Goal: Task Accomplishment & Management: Complete application form

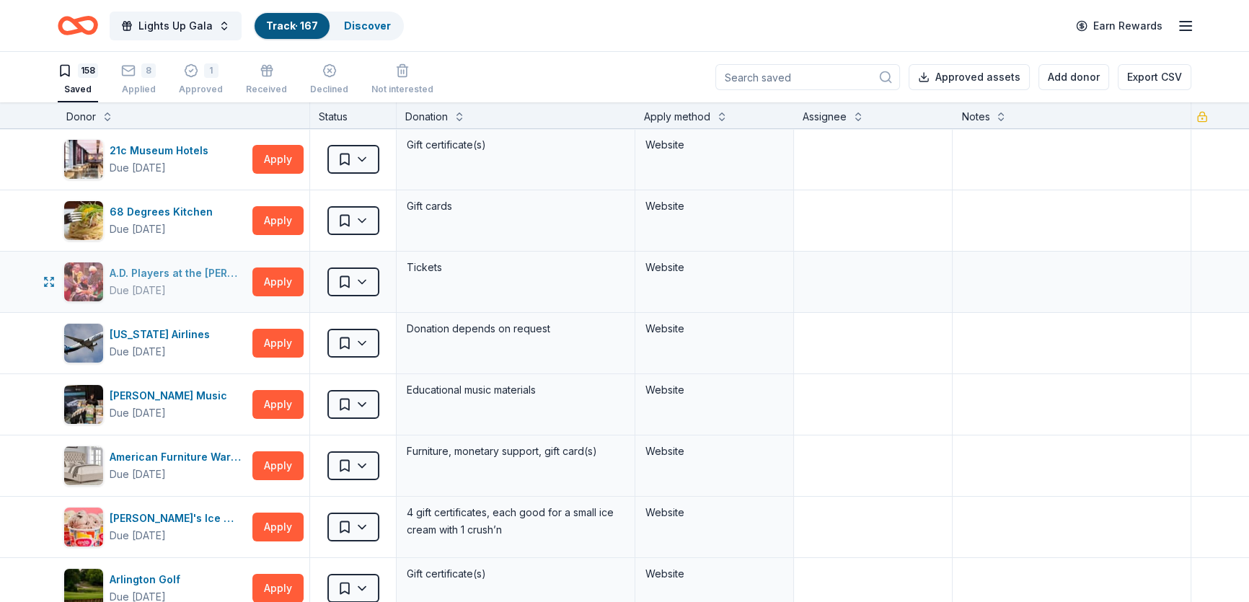
scroll to position [2129, 0]
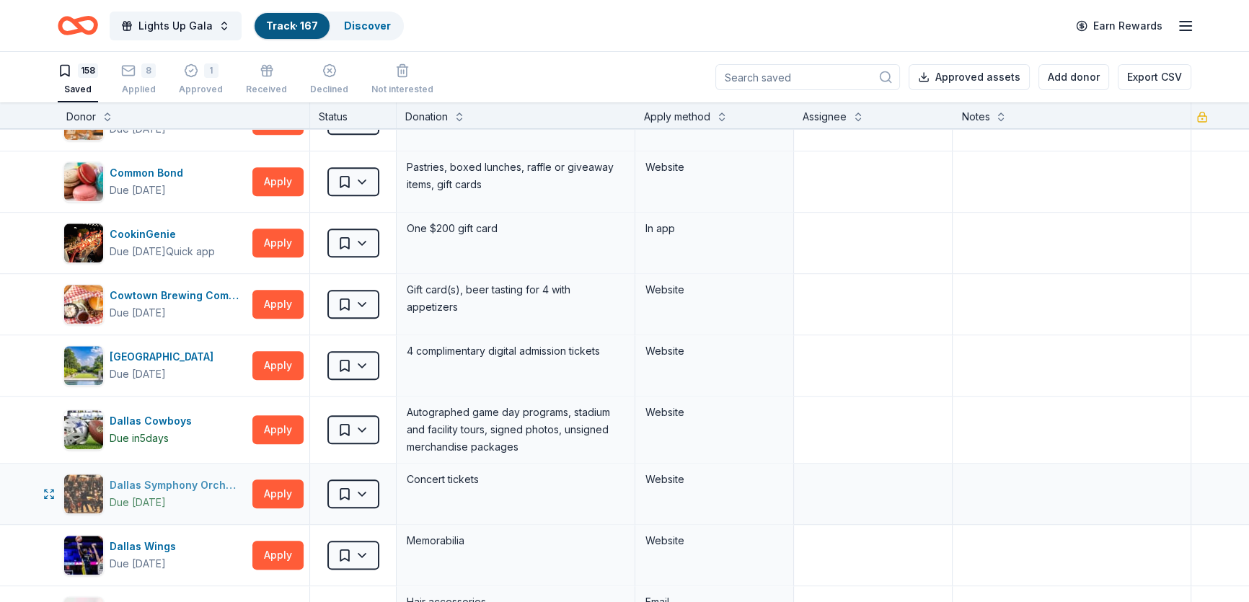
click at [165, 478] on div "Dallas Symphony Orchestra" at bounding box center [178, 485] width 137 height 17
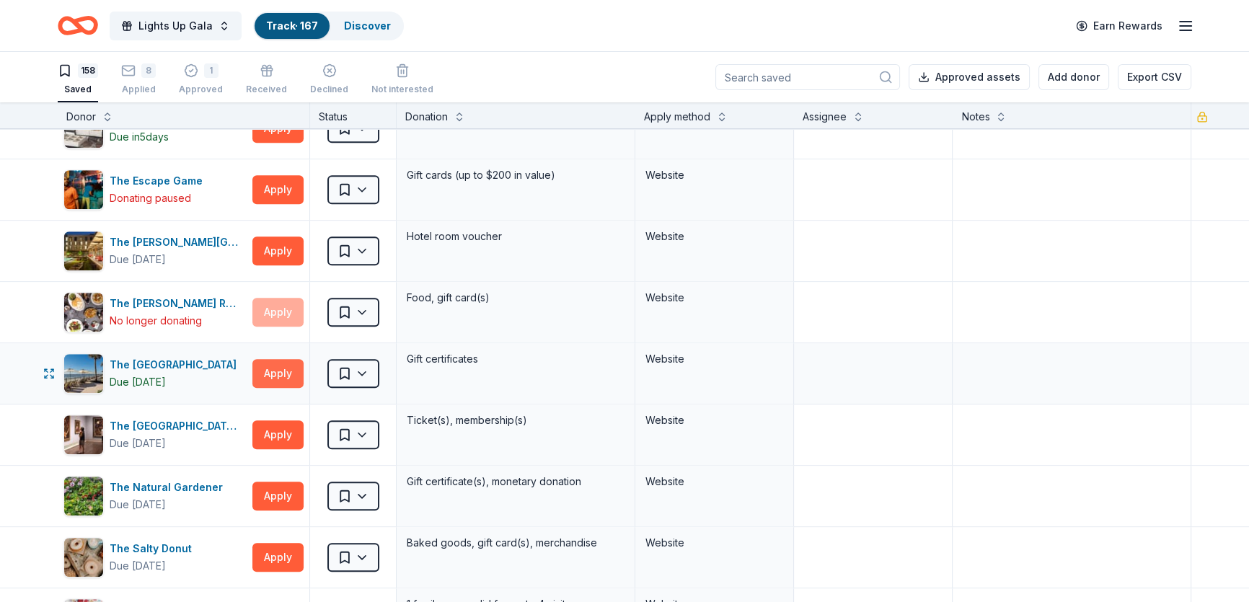
click at [286, 359] on button "Apply" at bounding box center [277, 373] width 51 height 29
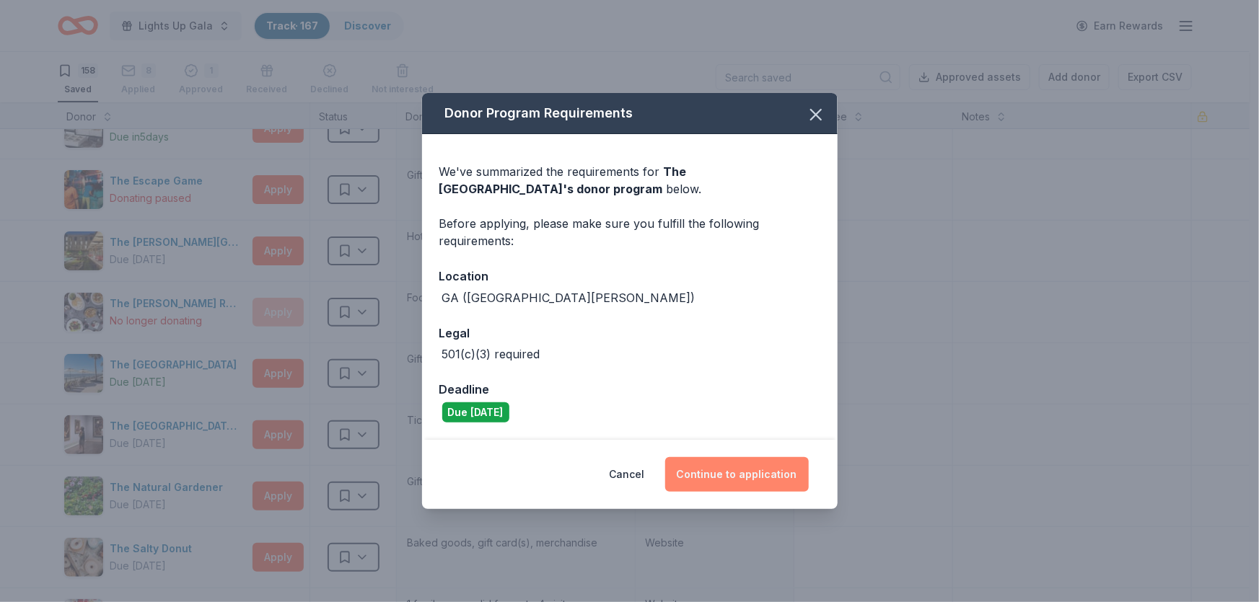
click at [775, 472] on button "Continue to application" at bounding box center [737, 474] width 144 height 35
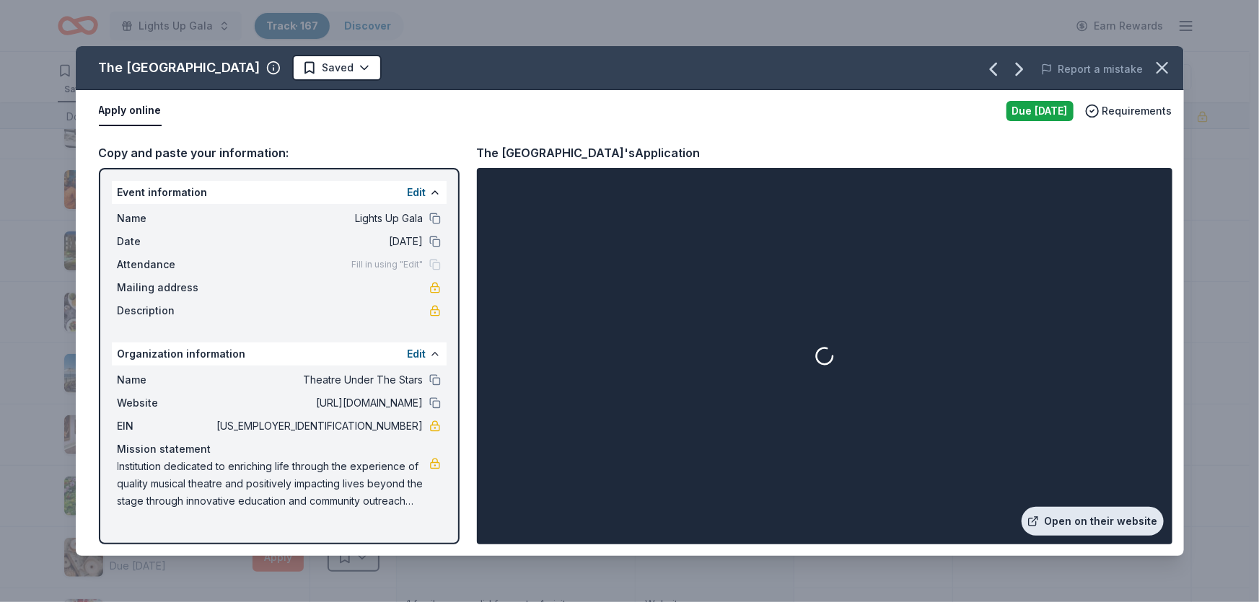
click at [1113, 522] on link "Open on their website" at bounding box center [1092, 521] width 142 height 29
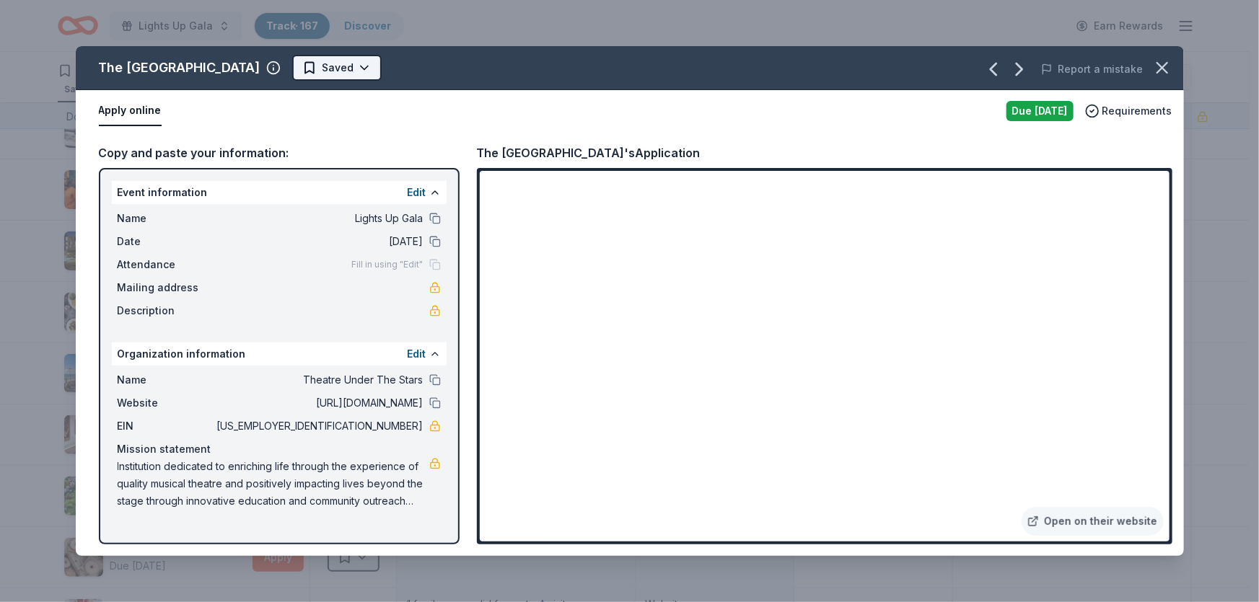
click at [467, 58] on html "Lights Up Gala Track · 167 Discover Earn Rewards 158 Saved 8 Applied 1 Approved…" at bounding box center [629, 301] width 1259 height 602
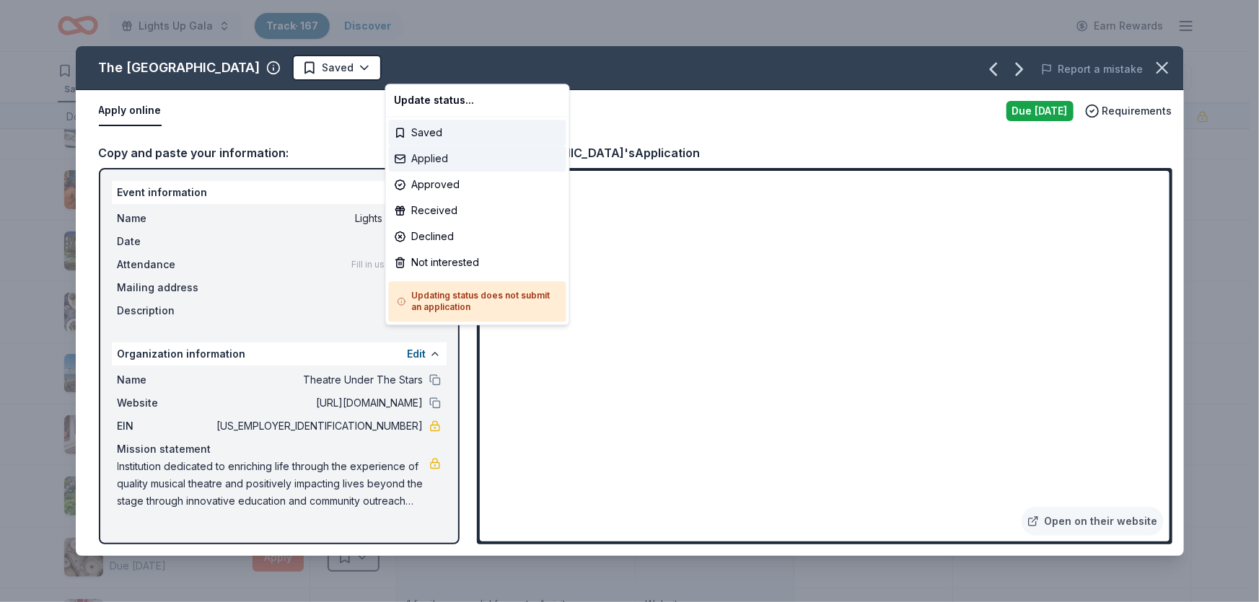
click at [476, 149] on div "Applied" at bounding box center [477, 159] width 177 height 26
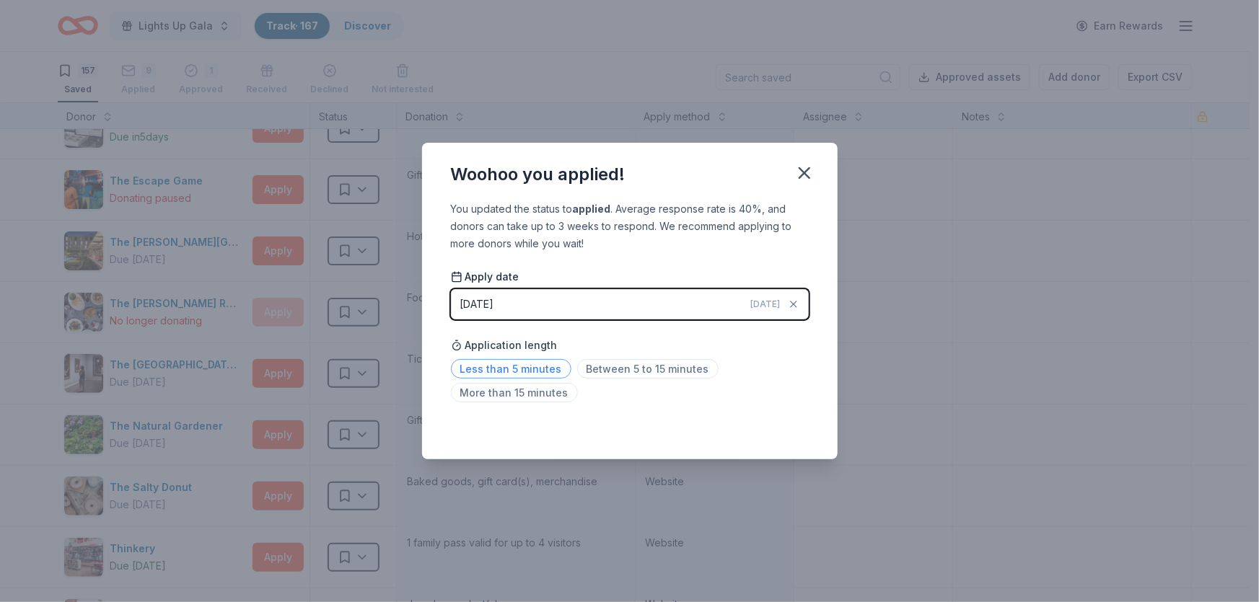
click at [512, 372] on span "Less than 5 minutes" at bounding box center [511, 368] width 120 height 19
click at [545, 369] on span "Less than 5 minutes" at bounding box center [511, 368] width 120 height 19
click at [967, 271] on div "Woohoo you applied! You updated the status to applied . Average response rate i…" at bounding box center [629, 301] width 1259 height 602
click at [805, 177] on icon "button" at bounding box center [804, 173] width 20 height 20
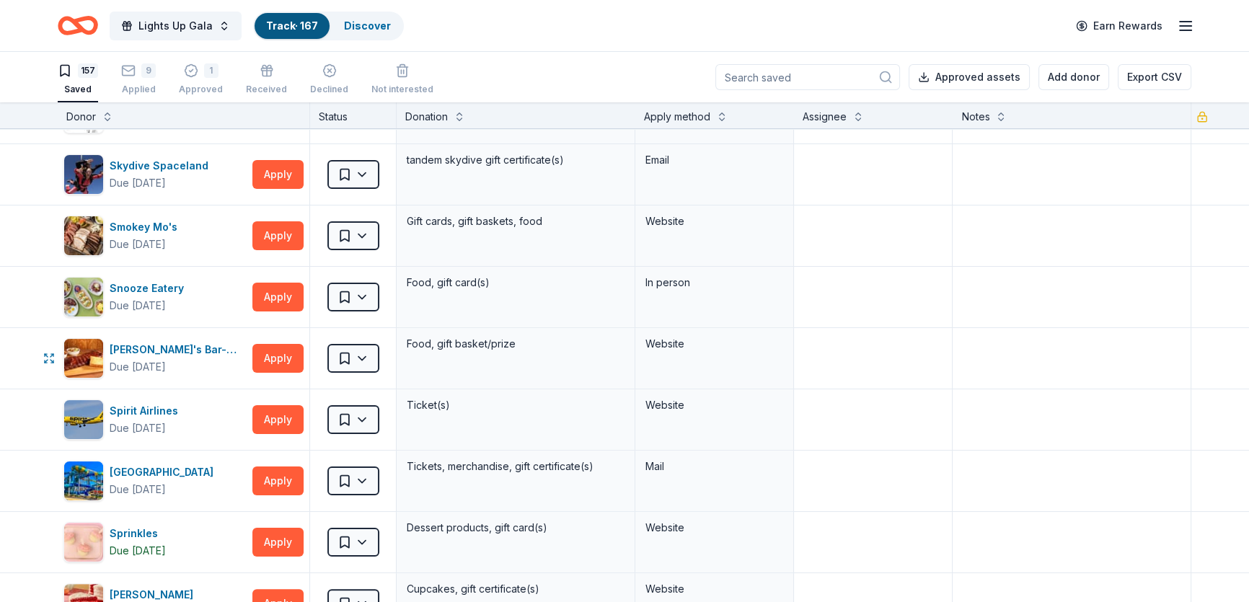
scroll to position [7083, 0]
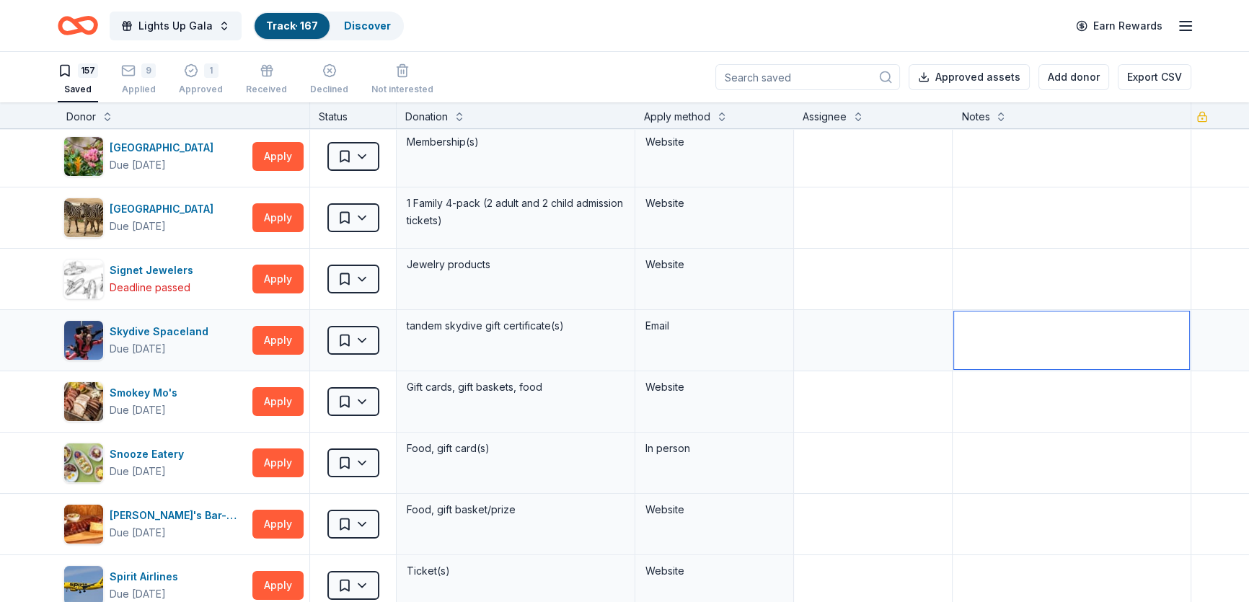
click at [967, 335] on textarea at bounding box center [1071, 341] width 235 height 58
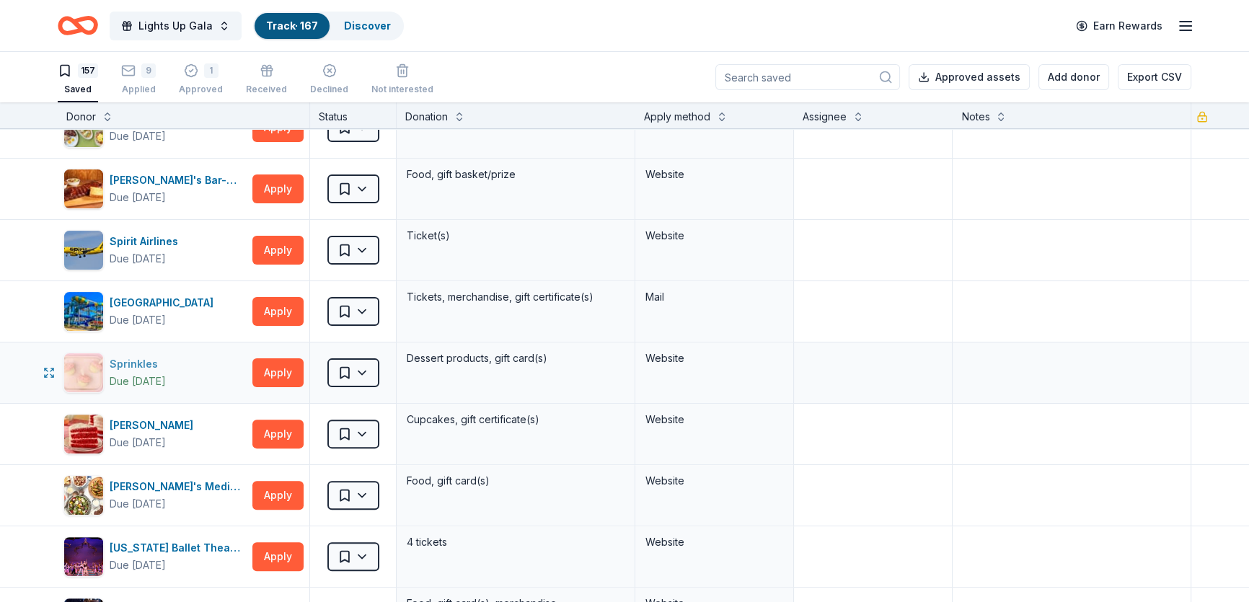
click at [136, 356] on div "Sprinkles" at bounding box center [138, 364] width 56 height 17
click at [1039, 287] on textarea at bounding box center [1071, 312] width 235 height 58
click at [364, 363] on html "Lights Up Gala Track · 167 Discover Earn Rewards 157 Saved 9 Applied 1 Approved…" at bounding box center [624, 301] width 1249 height 602
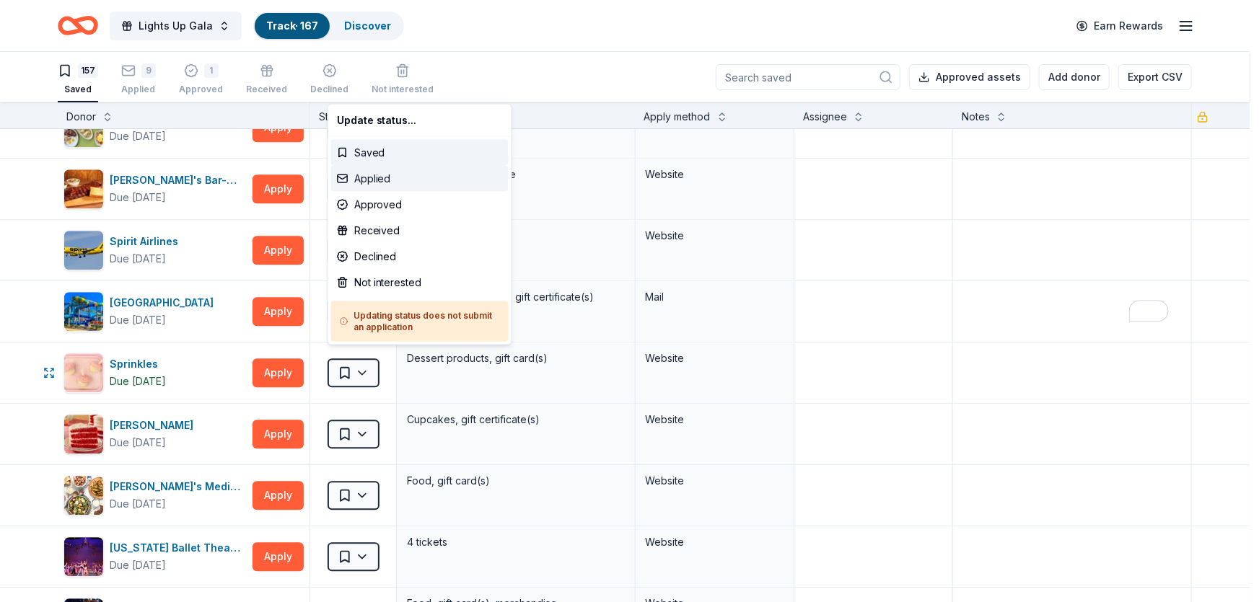
click at [389, 178] on div "Applied" at bounding box center [419, 179] width 177 height 26
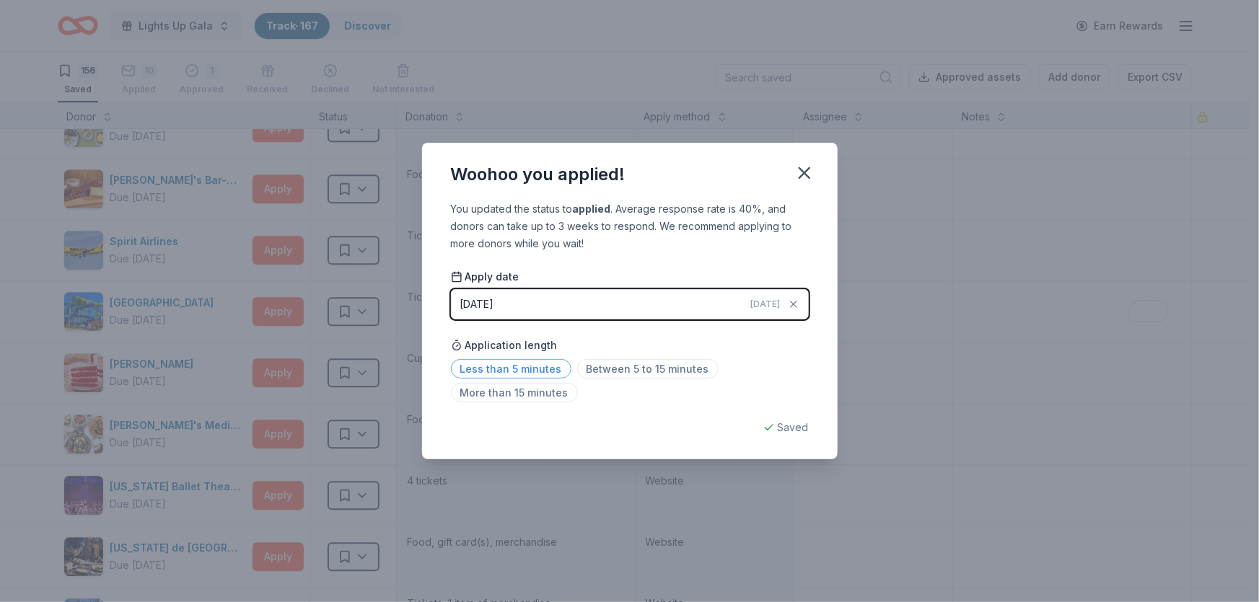
click at [532, 375] on span "Less than 5 minutes" at bounding box center [511, 368] width 120 height 19
click at [972, 384] on div "Woohoo you applied! You updated the status to applied . Average response rate i…" at bounding box center [629, 301] width 1259 height 602
click at [798, 177] on icon "button" at bounding box center [804, 173] width 20 height 20
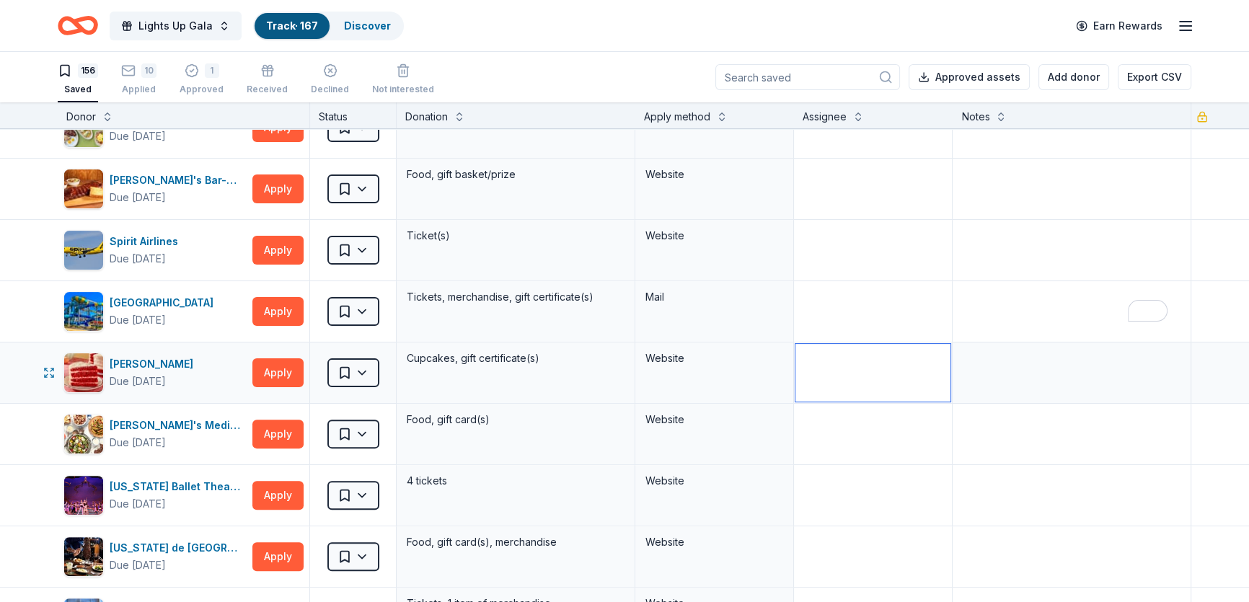
click at [827, 354] on textarea at bounding box center [873, 373] width 155 height 58
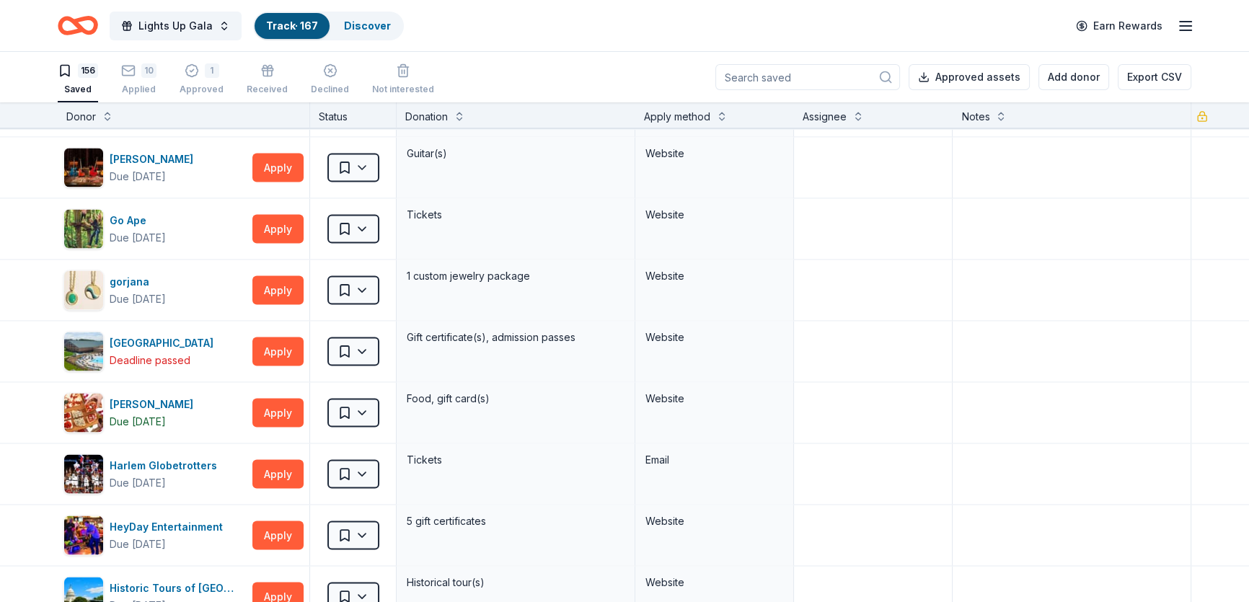
scroll to position [3545, 0]
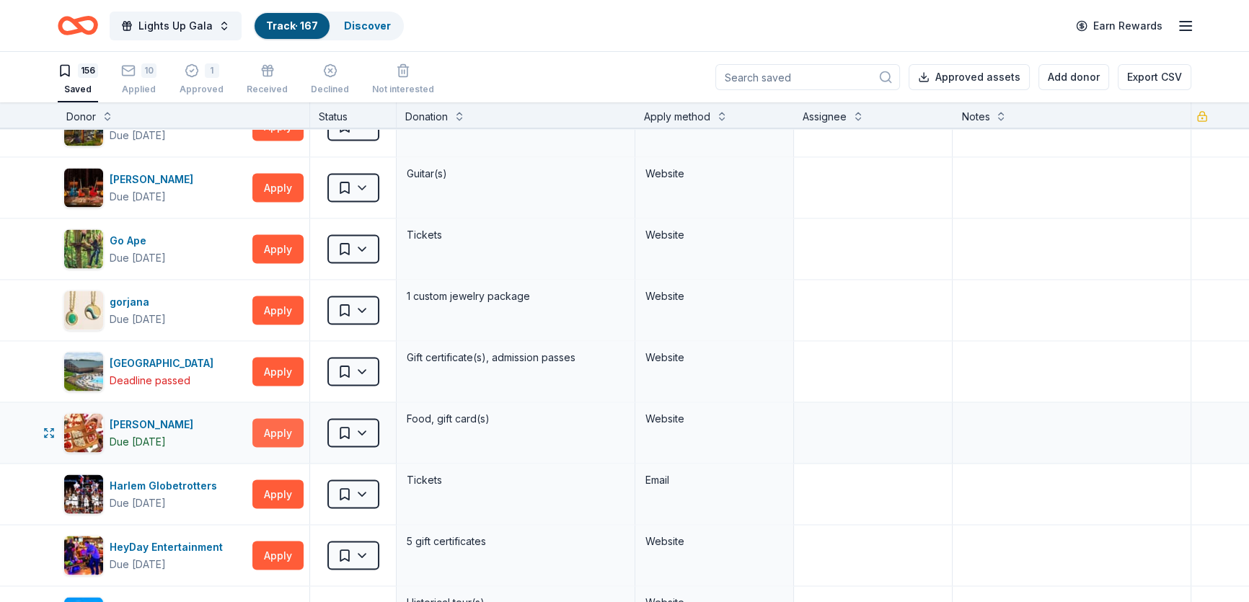
click at [267, 426] on button "Apply" at bounding box center [277, 433] width 51 height 29
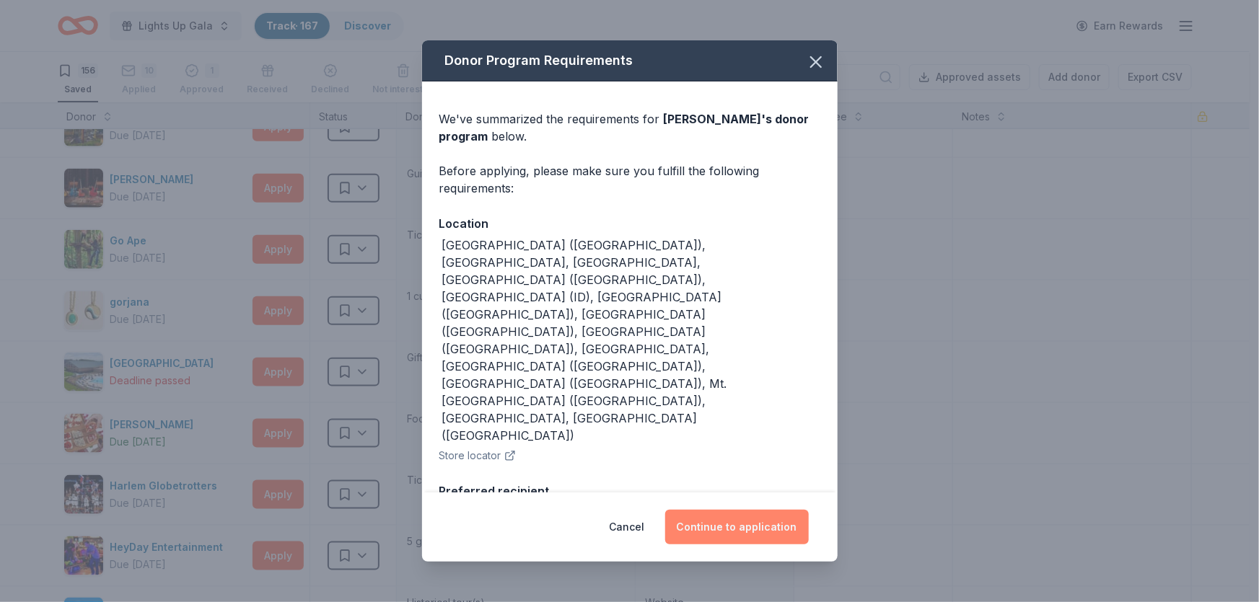
click at [768, 514] on button "Continue to application" at bounding box center [737, 527] width 144 height 35
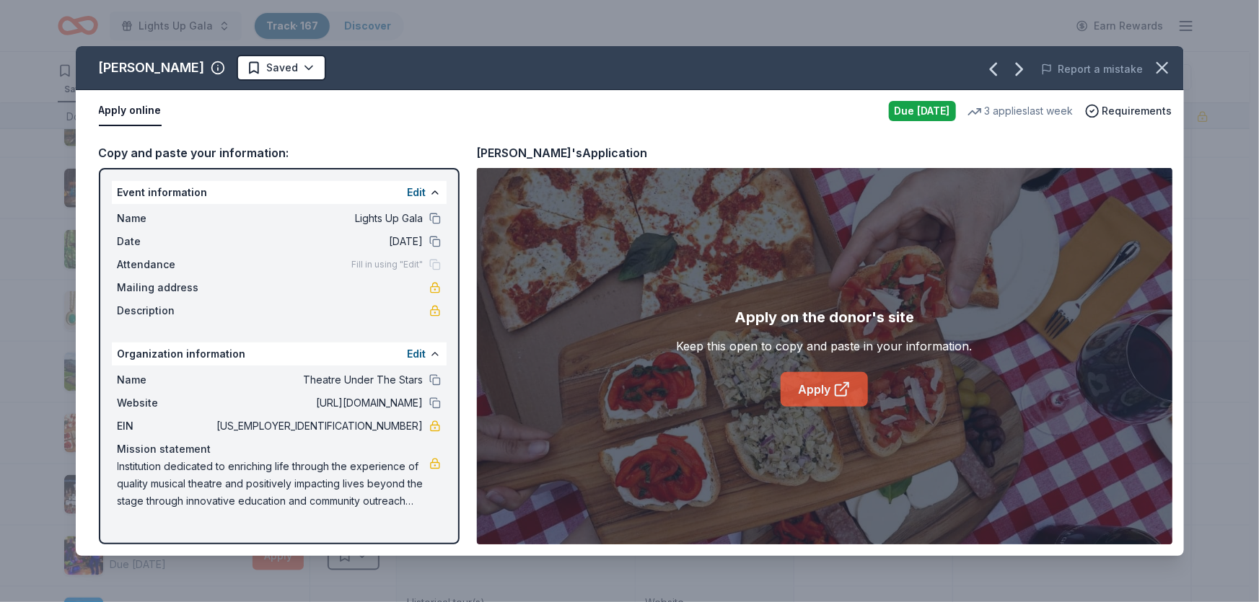
click at [806, 387] on link "Apply" at bounding box center [824, 389] width 87 height 35
click at [270, 69] on html "Lights Up Gala Track · 167 Discover Earn Rewards 156 Saved 10 Applied 1 Approve…" at bounding box center [629, 301] width 1259 height 602
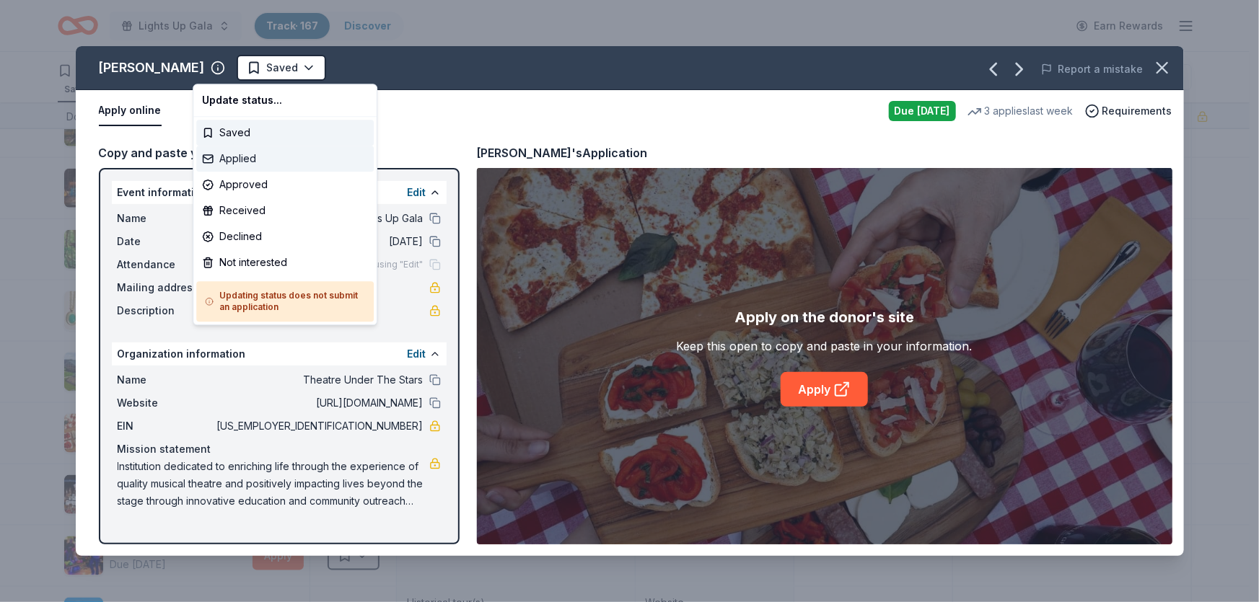
click at [257, 164] on div "Applied" at bounding box center [284, 159] width 177 height 26
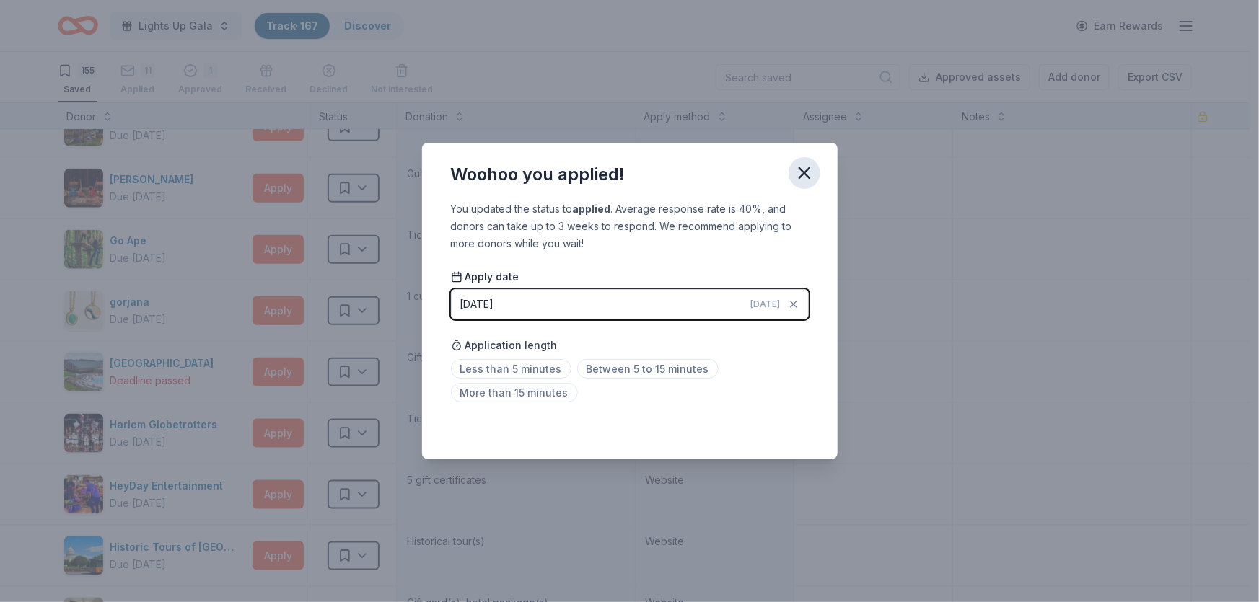
click at [801, 169] on icon "button" at bounding box center [804, 173] width 20 height 20
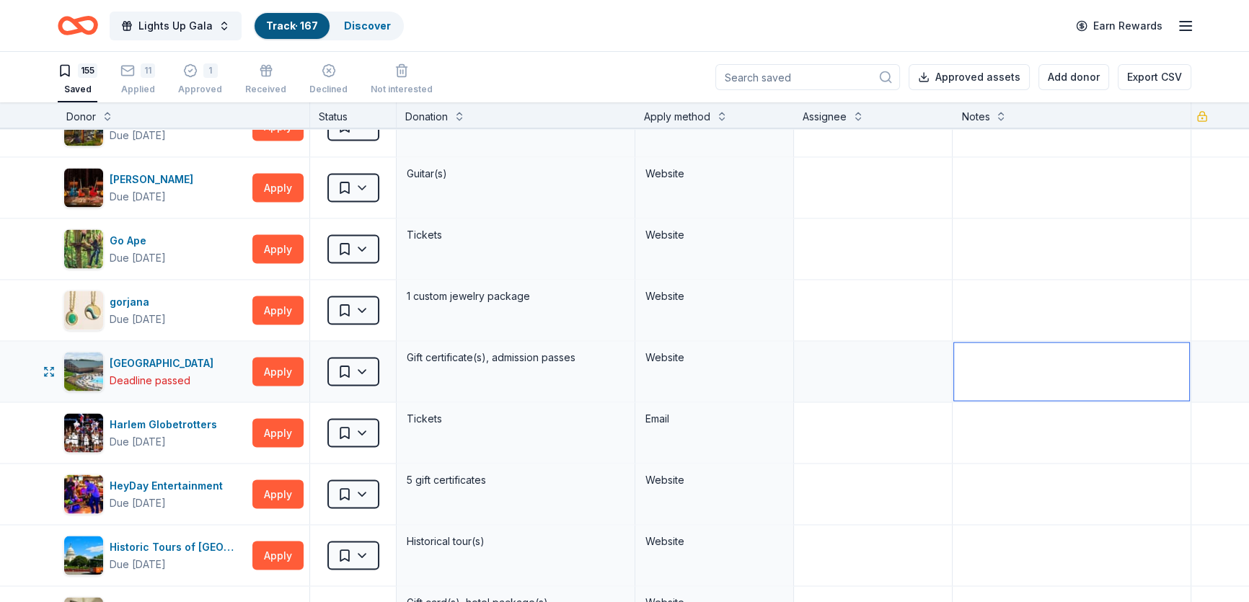
click at [966, 343] on textarea at bounding box center [1071, 372] width 235 height 58
type textarea "f"
click at [483, 58] on div "155 Saved 11 Applied 1 Approved Received Declined Not interested Approved asset…" at bounding box center [625, 77] width 1134 height 50
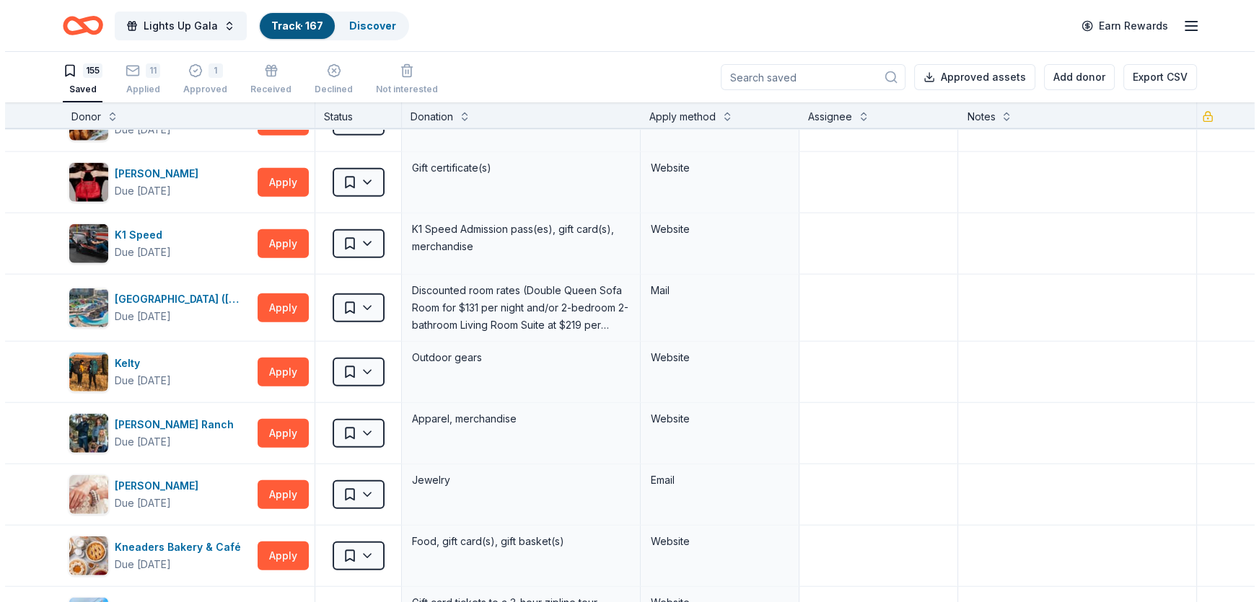
scroll to position [8892, 0]
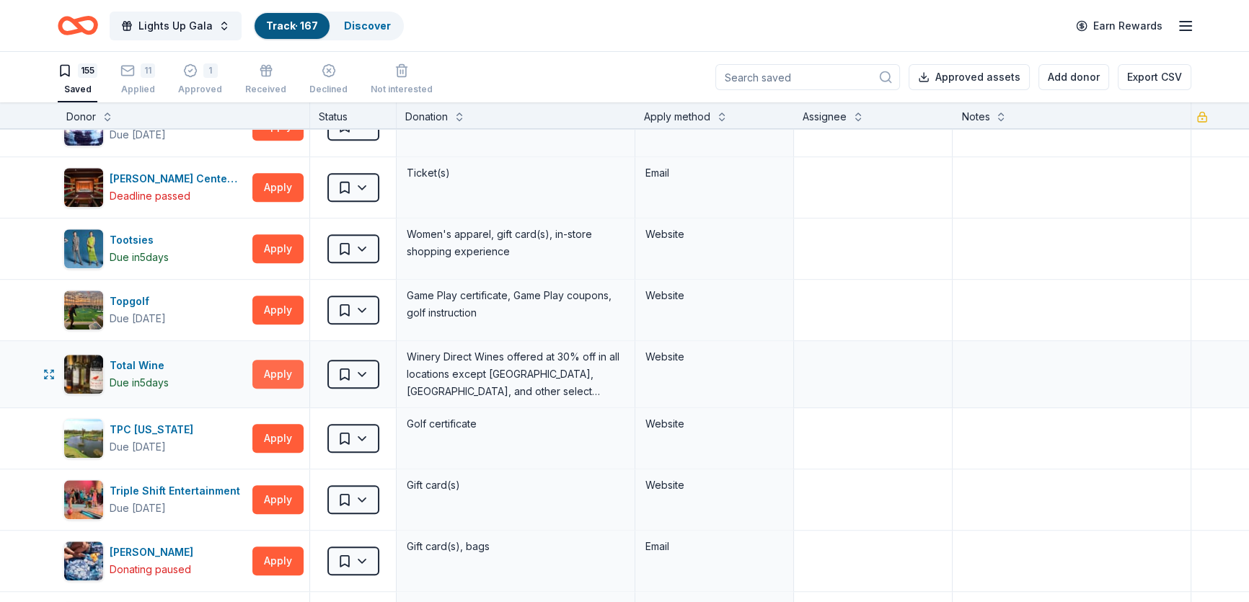
click at [286, 360] on button "Apply" at bounding box center [277, 374] width 51 height 29
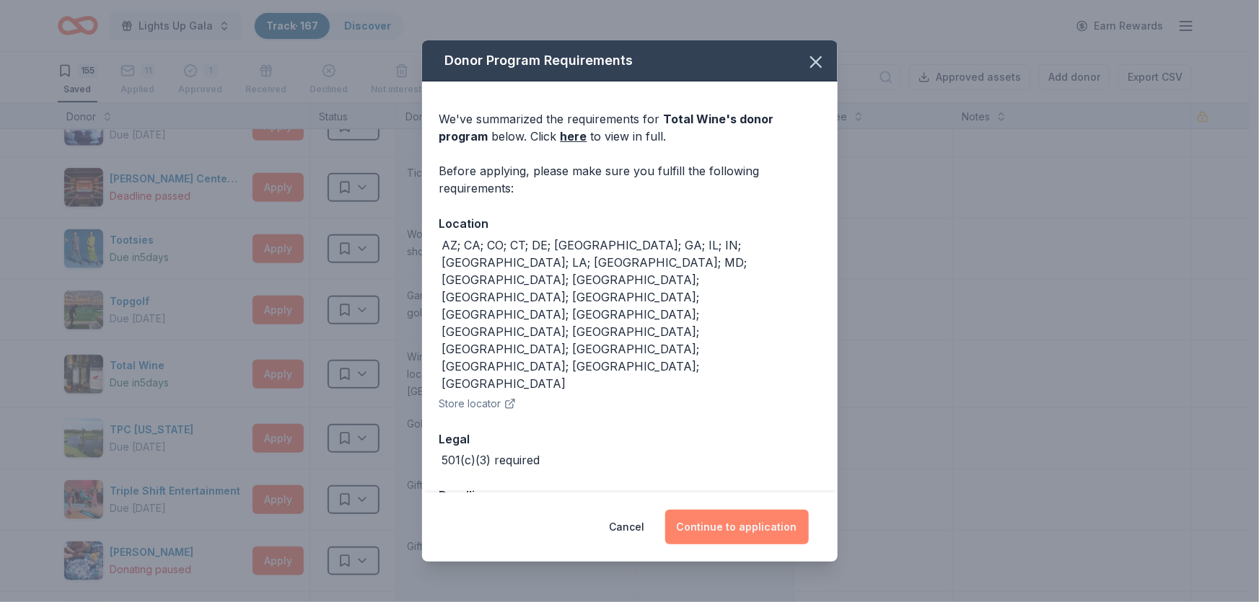
click at [750, 510] on button "Continue to application" at bounding box center [737, 527] width 144 height 35
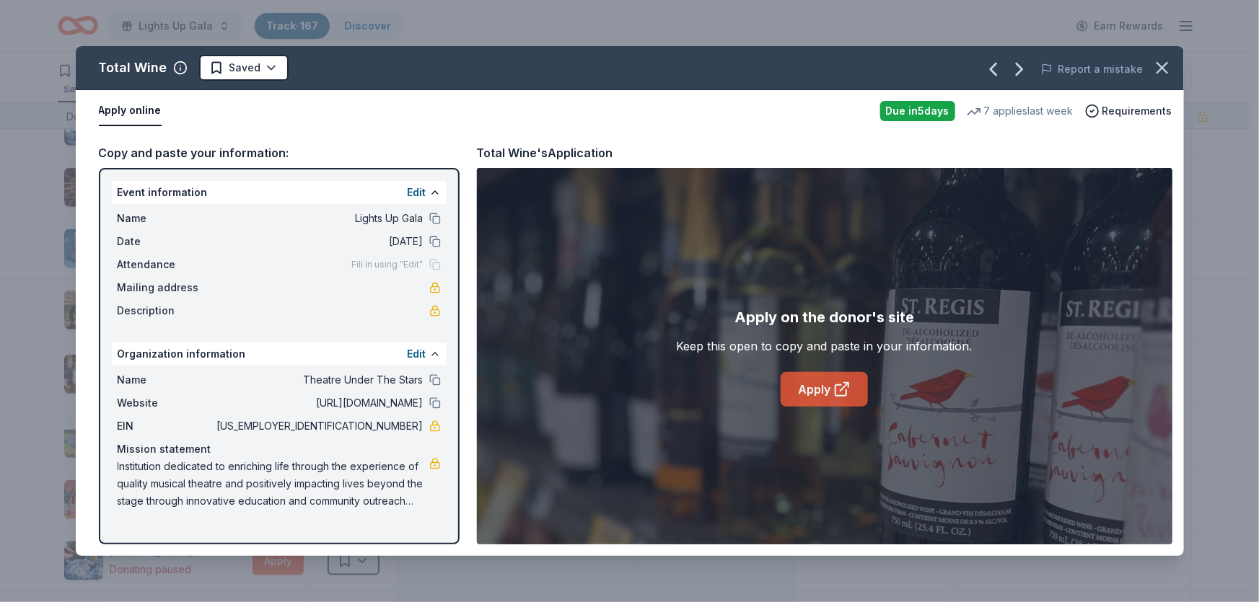
click at [833, 392] on icon at bounding box center [841, 389] width 17 height 17
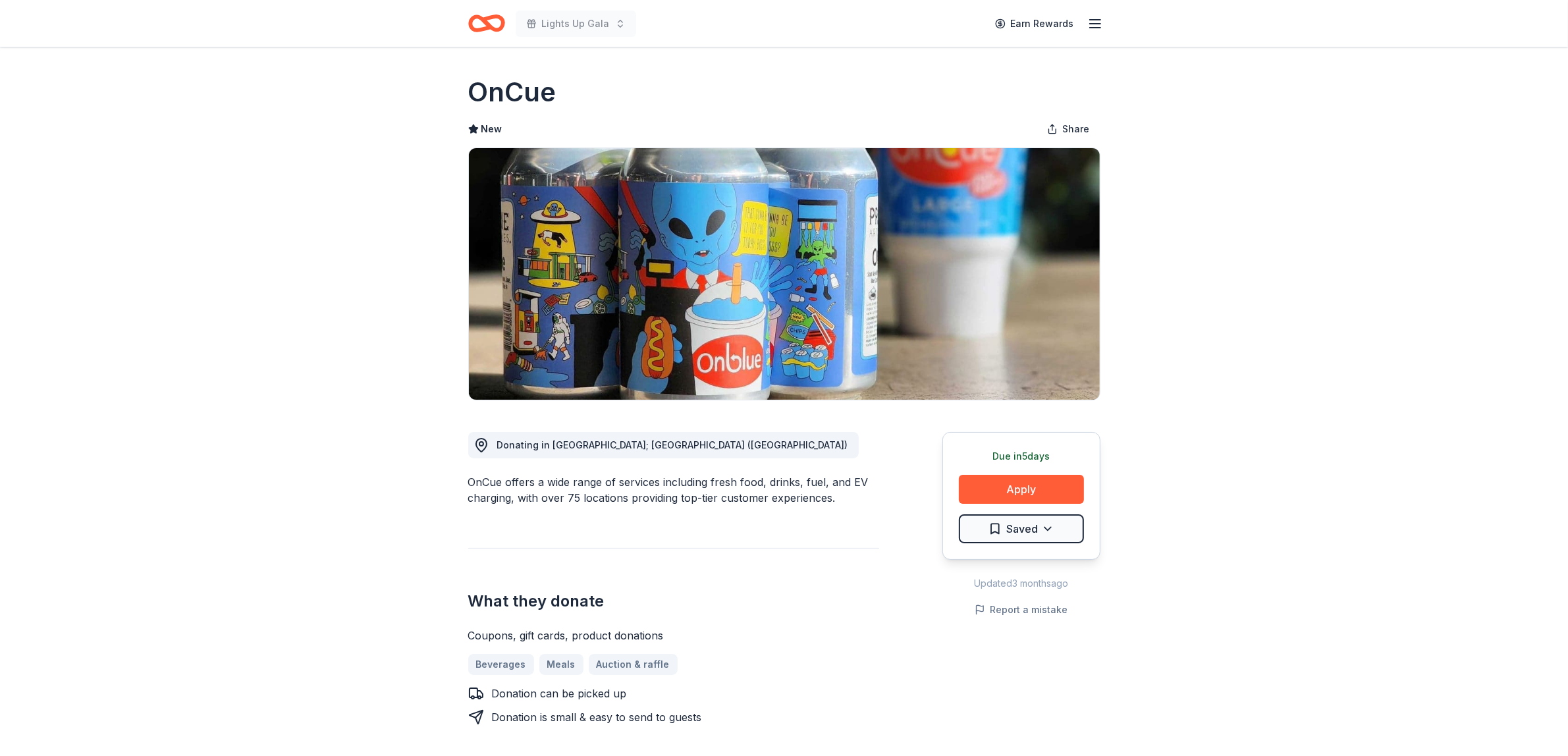
click at [1032, 507] on div "Due in 5 days Apply Saved" at bounding box center [1020, 496] width 158 height 128
click at [1027, 492] on button "Apply" at bounding box center [1020, 489] width 125 height 29
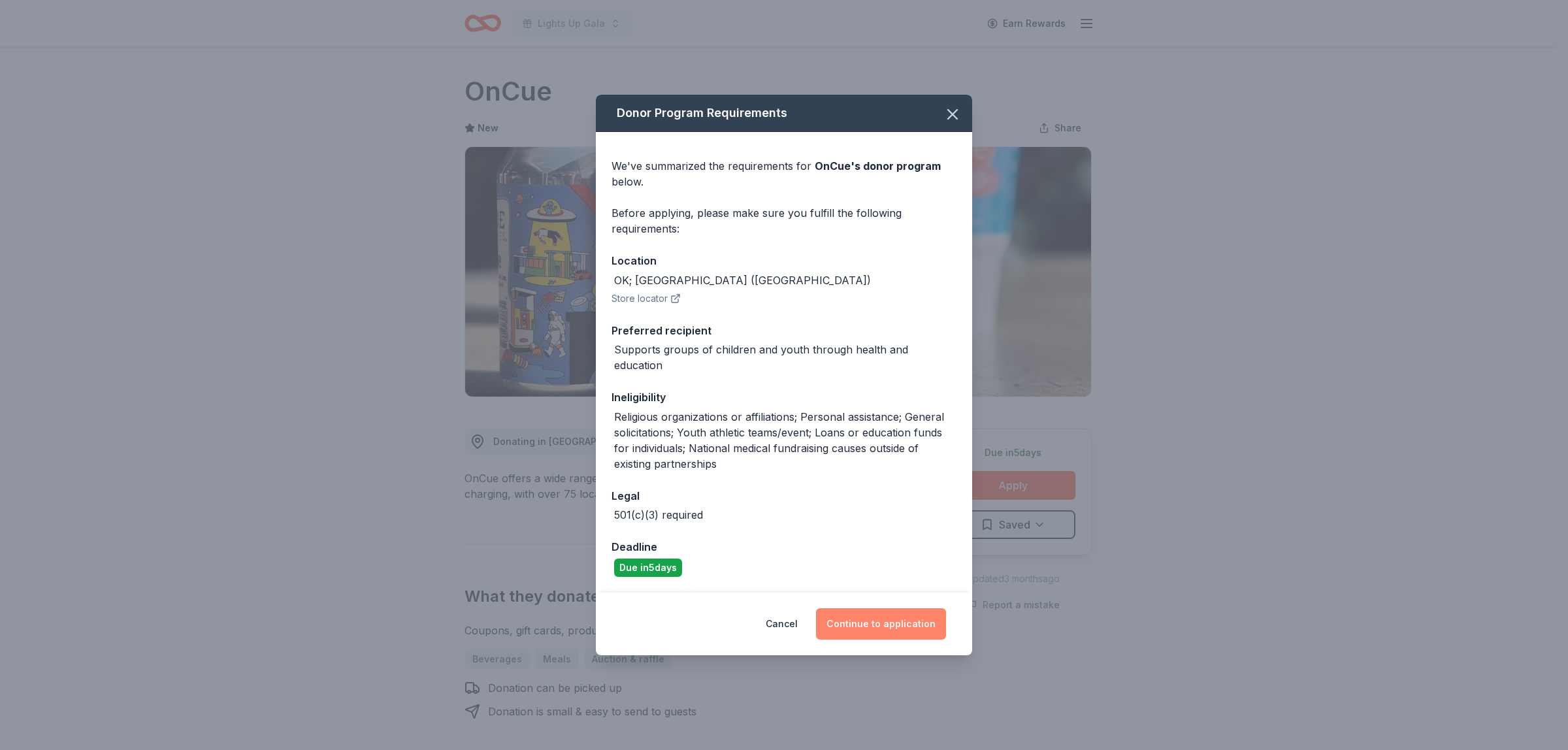
click at [920, 609] on button "Continue to application" at bounding box center [881, 624] width 130 height 32
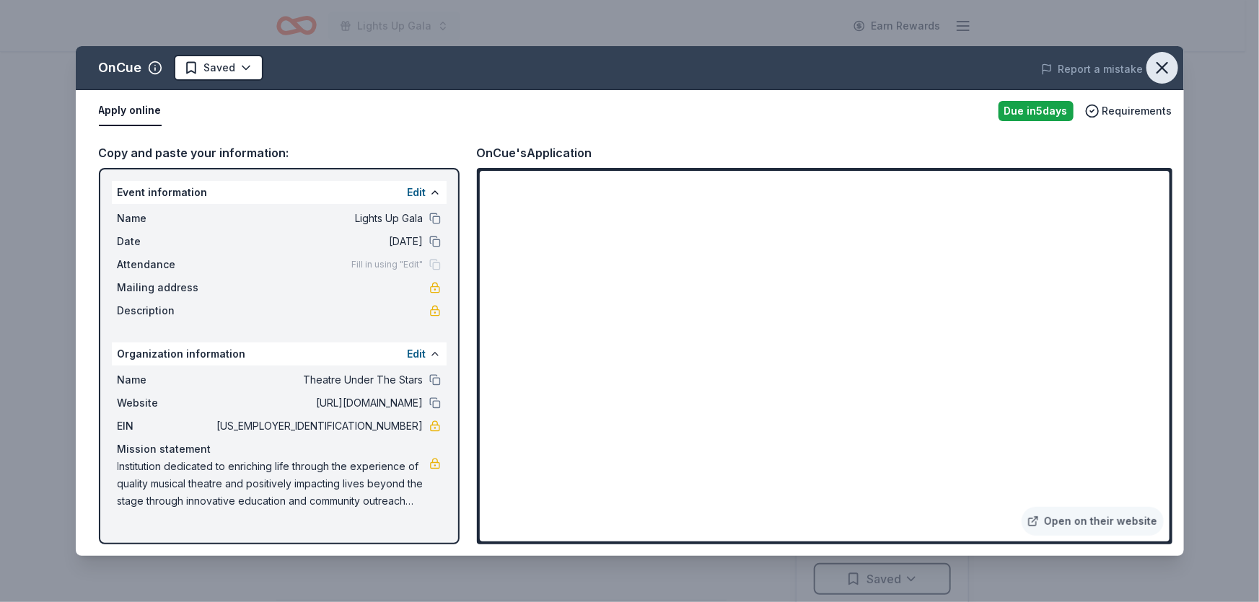
click at [1166, 66] on icon "button" at bounding box center [1162, 68] width 20 height 20
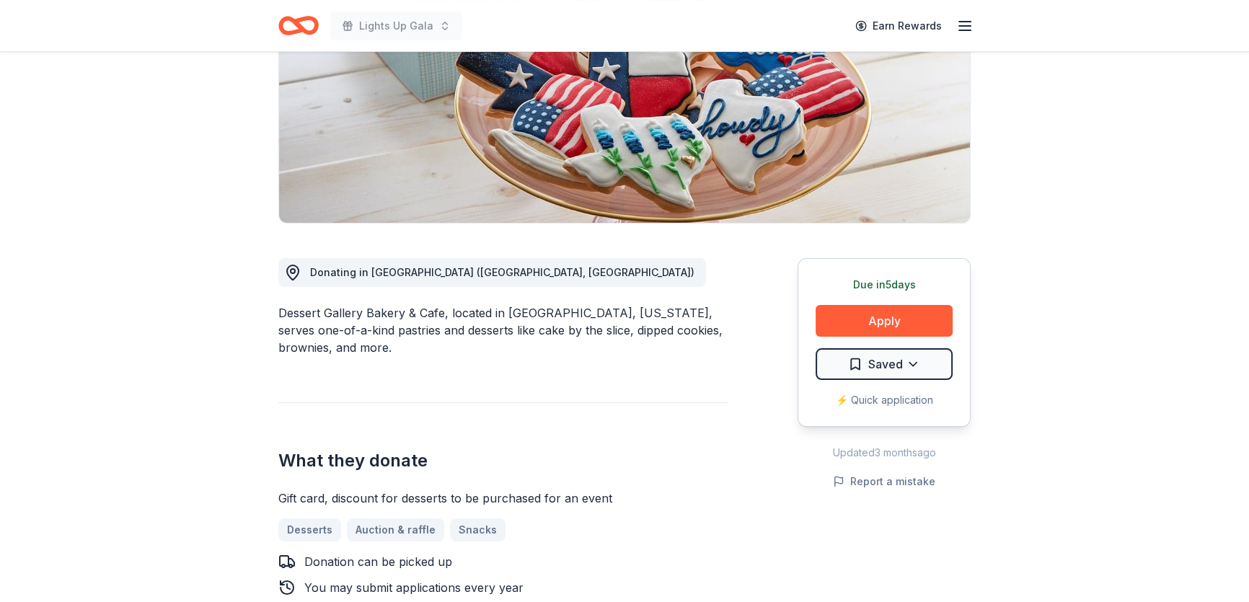
scroll to position [196, 0]
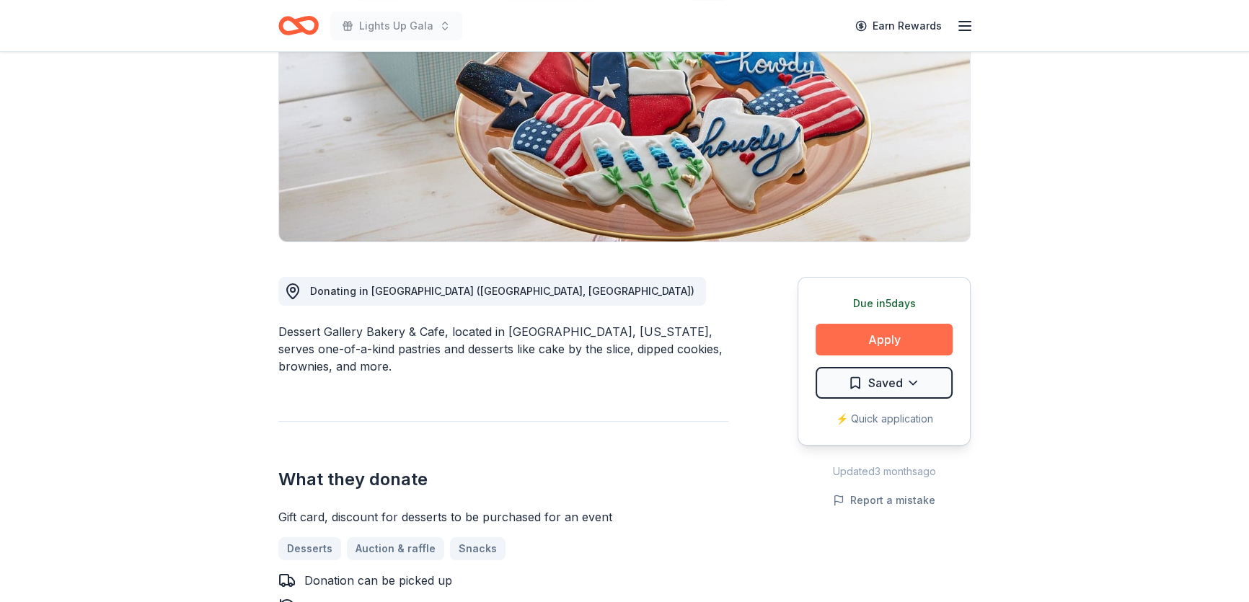
click at [843, 338] on button "Apply" at bounding box center [884, 340] width 137 height 32
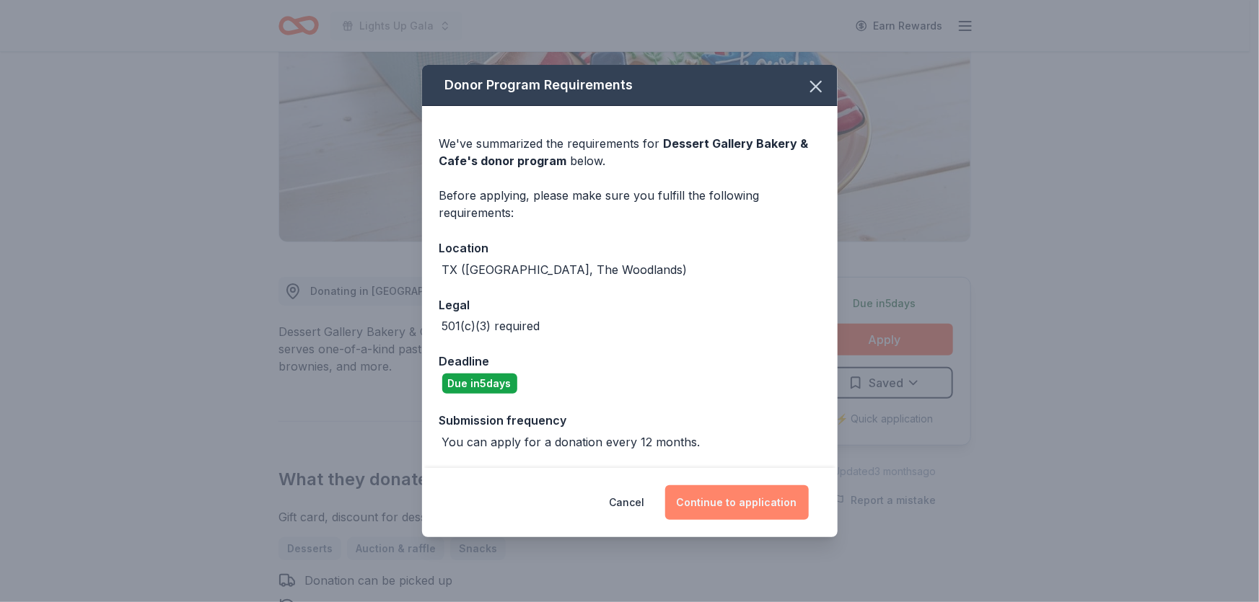
click at [765, 499] on button "Continue to application" at bounding box center [737, 502] width 144 height 35
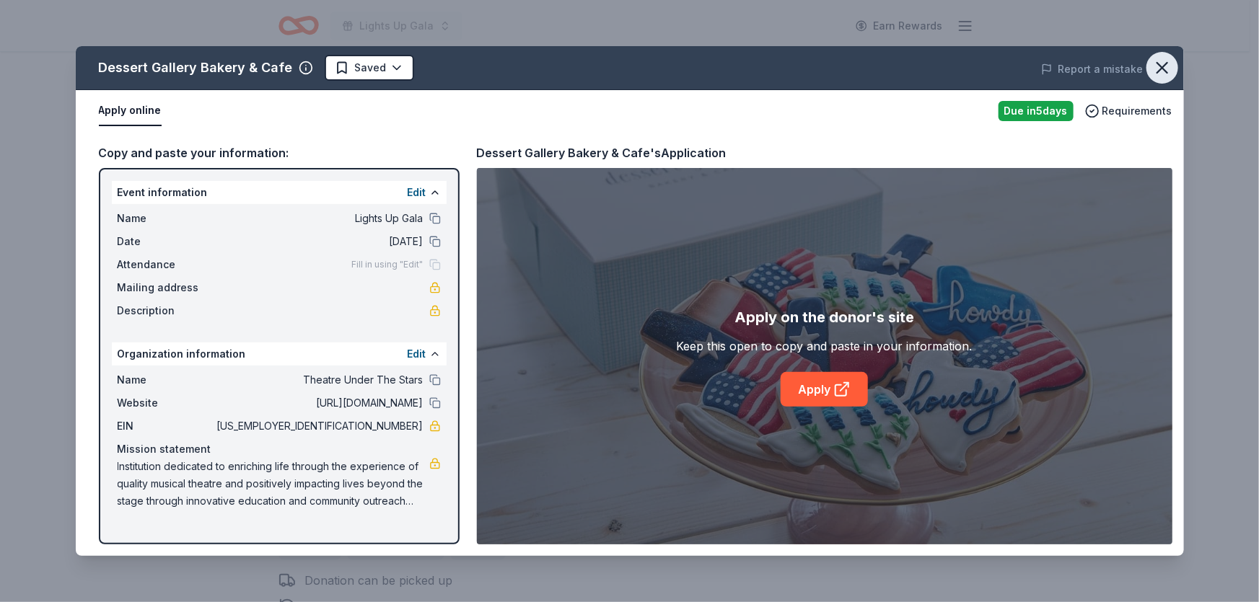
click at [1169, 79] on button "button" at bounding box center [1162, 68] width 32 height 32
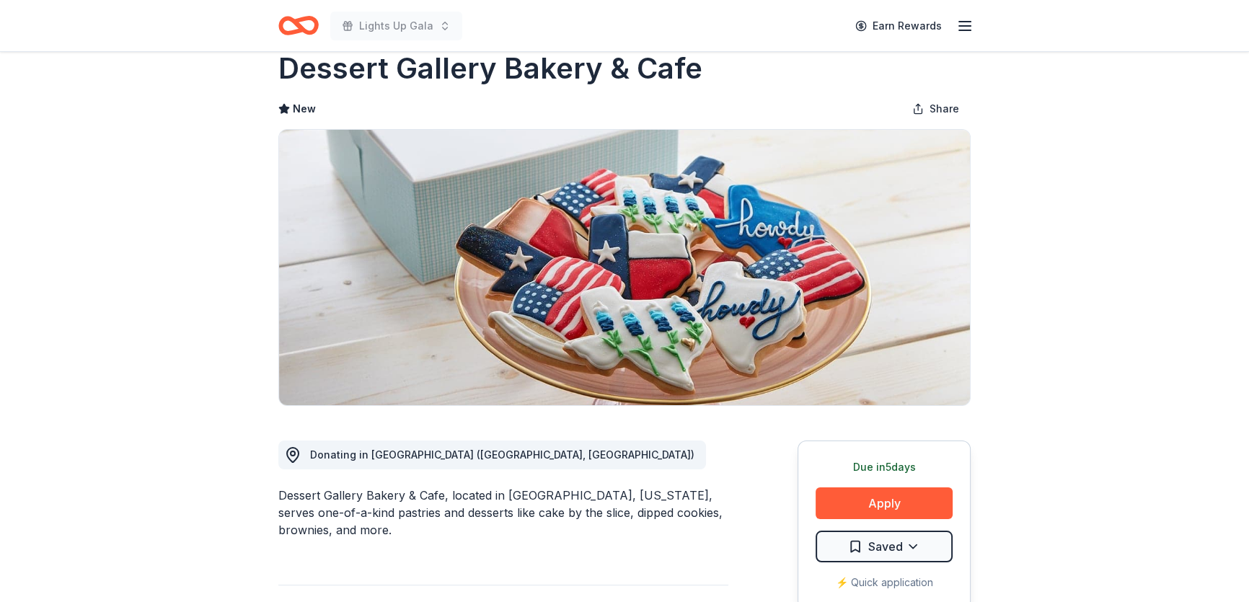
scroll to position [0, 0]
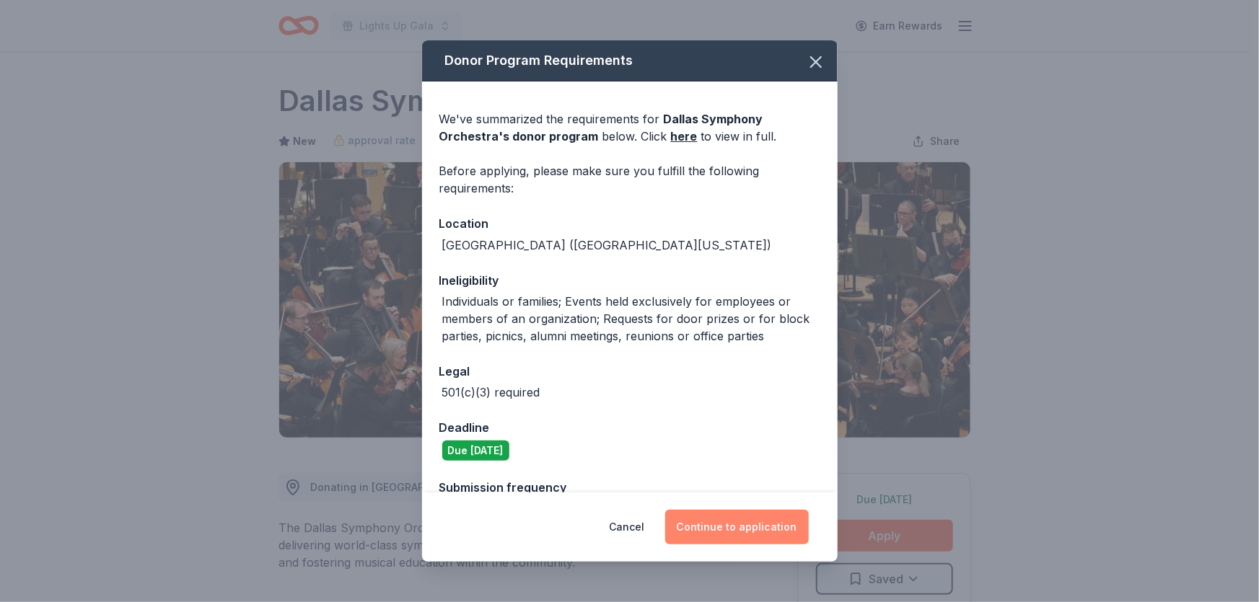
click at [758, 531] on button "Continue to application" at bounding box center [737, 527] width 144 height 35
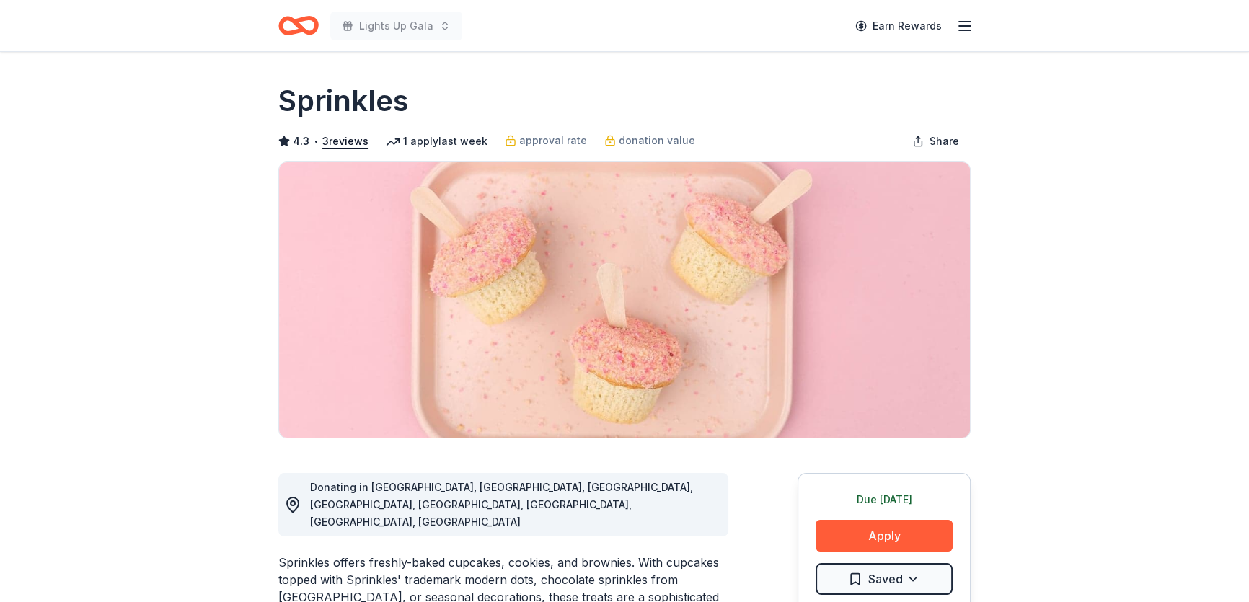
click at [861, 528] on button "Apply" at bounding box center [884, 536] width 137 height 32
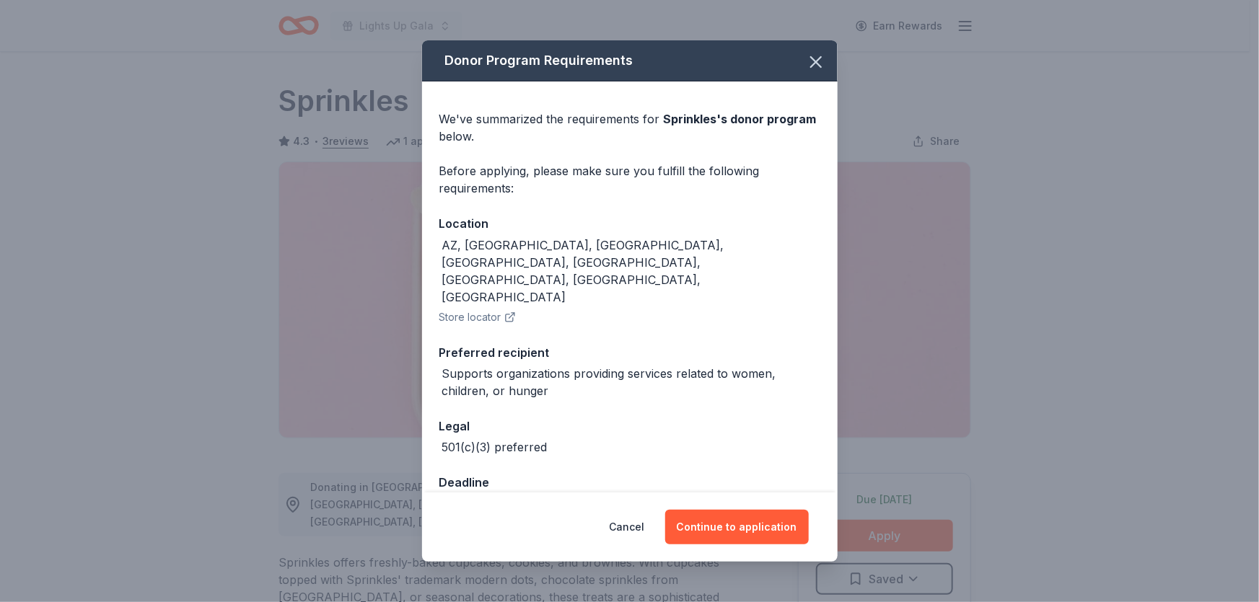
click at [753, 502] on div "Cancel Continue to application" at bounding box center [630, 527] width 416 height 69
click at [755, 517] on button "Continue to application" at bounding box center [737, 527] width 144 height 35
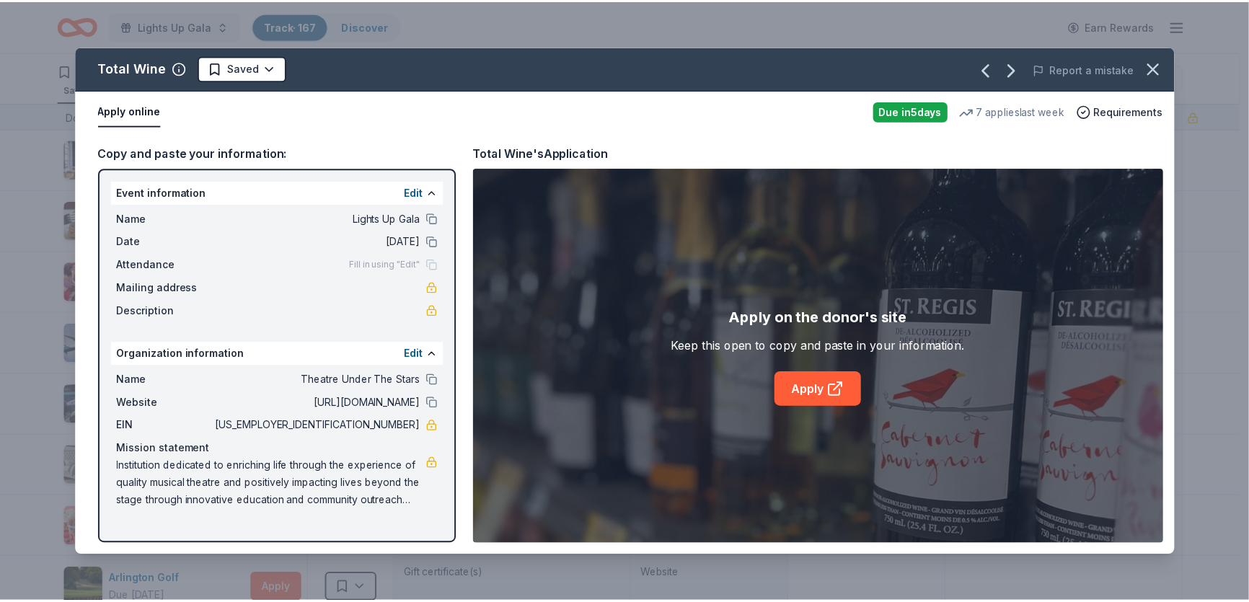
scroll to position [8892, 0]
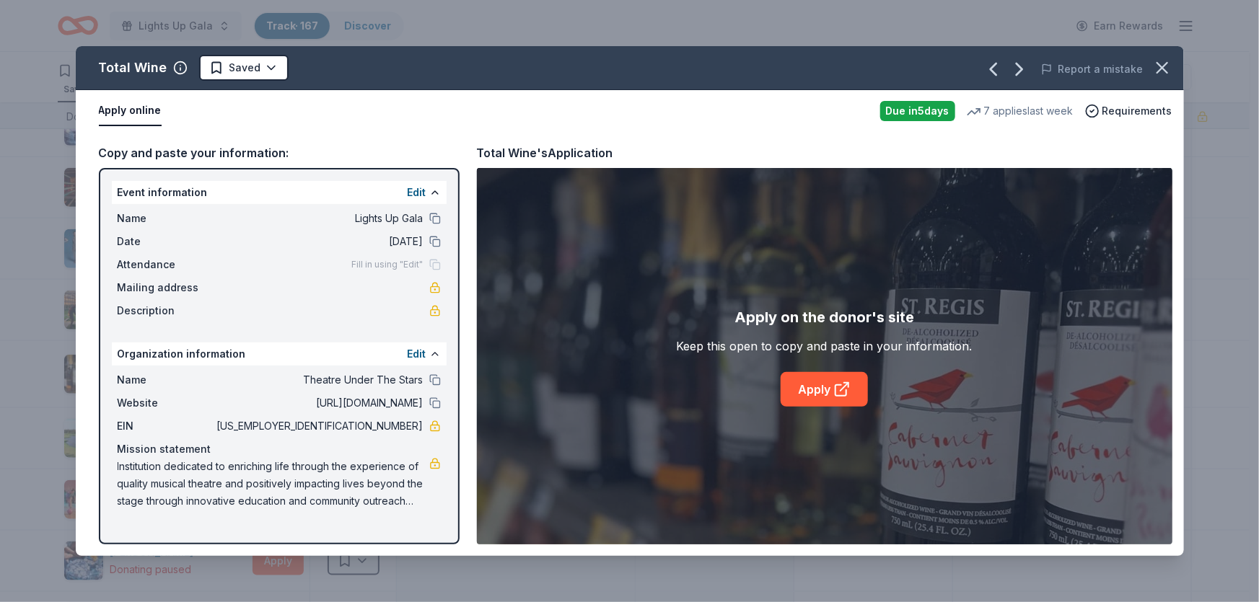
click at [1164, 72] on icon "button" at bounding box center [1162, 68] width 20 height 20
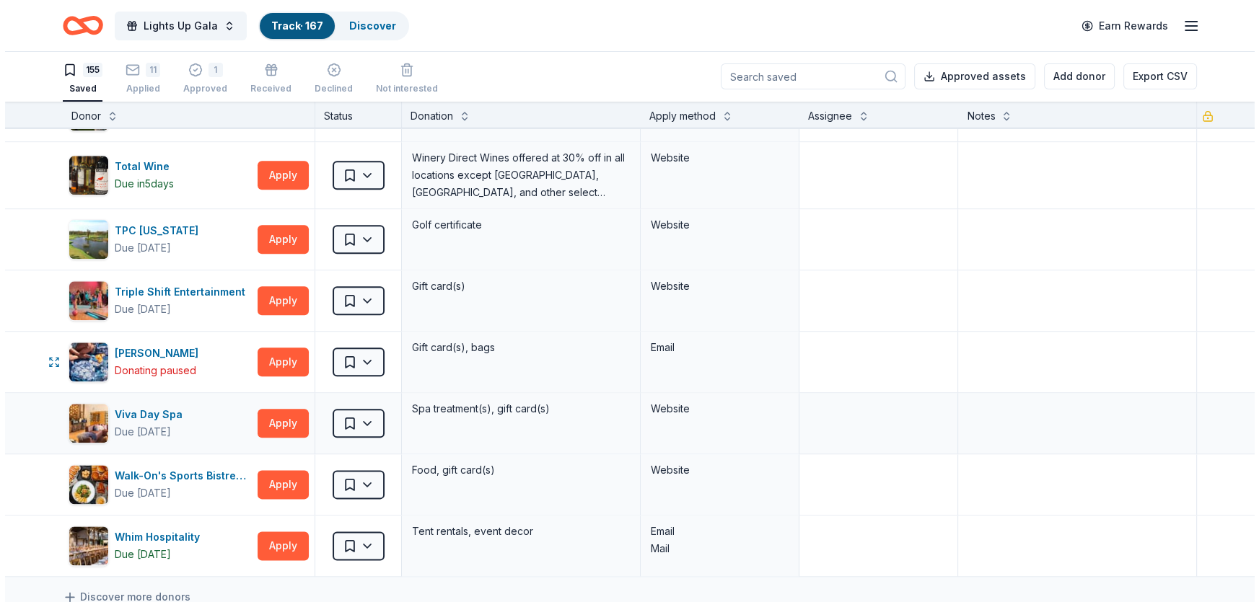
scroll to position [9091, 0]
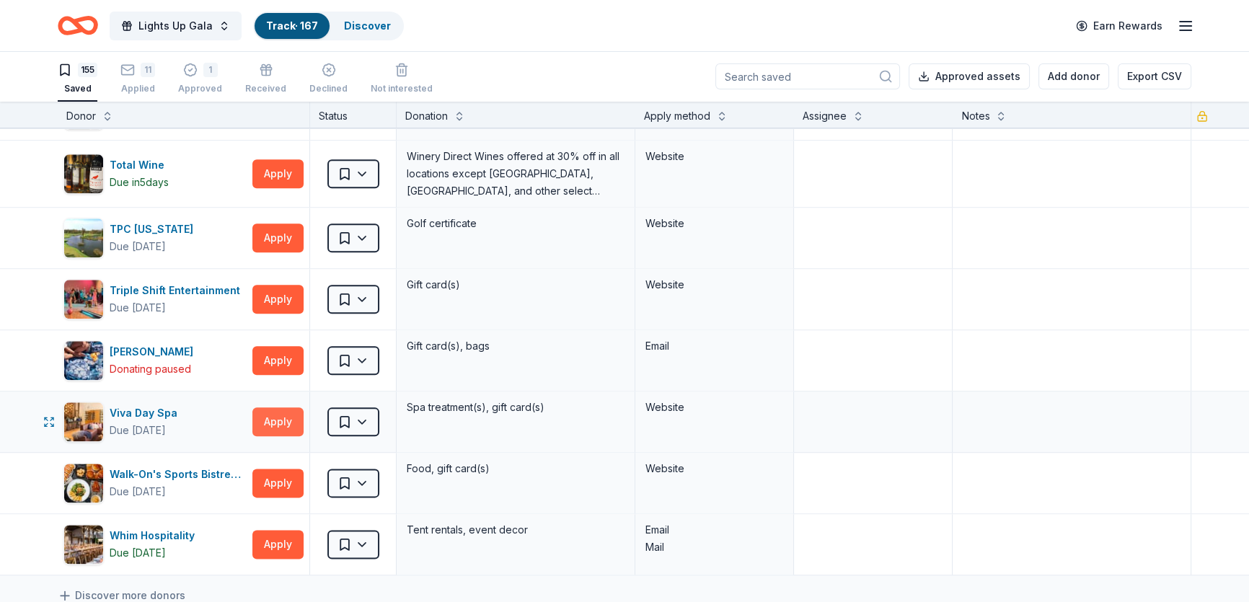
click at [274, 408] on button "Apply" at bounding box center [277, 422] width 51 height 29
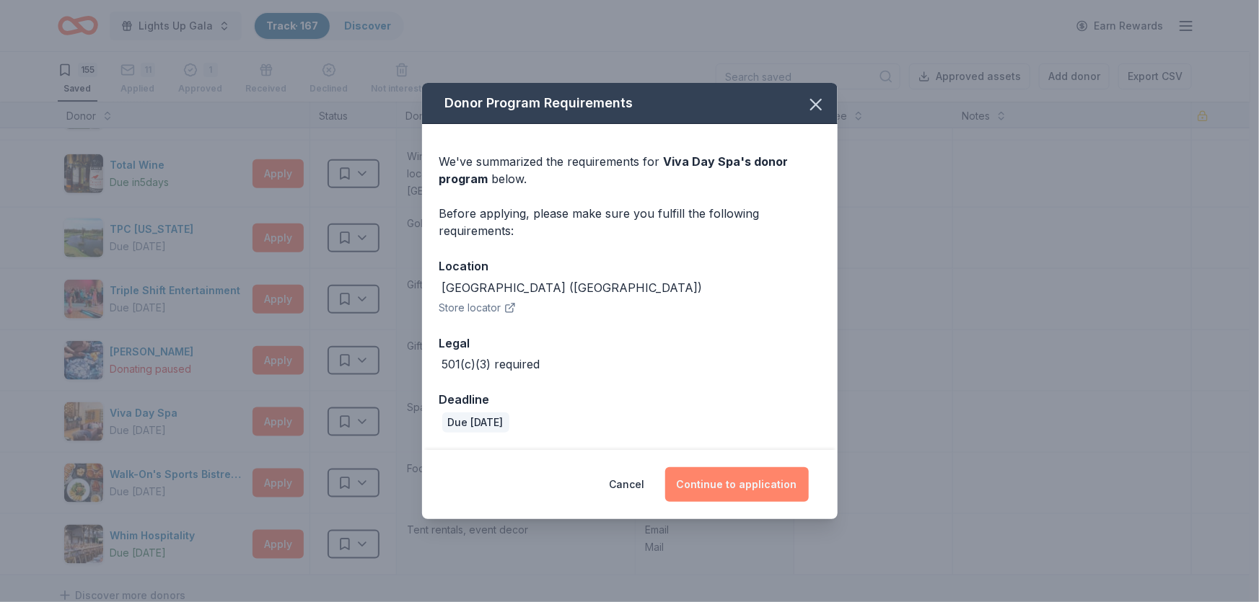
click at [700, 483] on button "Continue to application" at bounding box center [737, 484] width 144 height 35
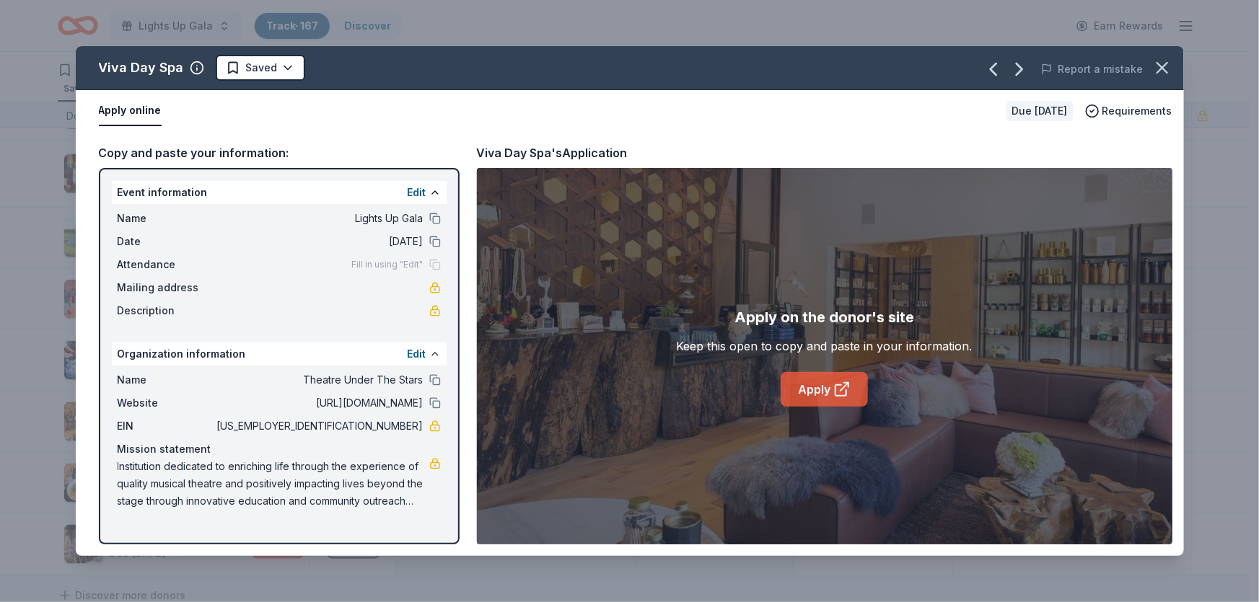
click at [847, 390] on icon at bounding box center [841, 389] width 17 height 17
click at [271, 67] on html "Lights Up Gala Track · 167 Discover Earn Rewards 155 Saved 11 Applied 1 Approve…" at bounding box center [629, 300] width 1259 height 602
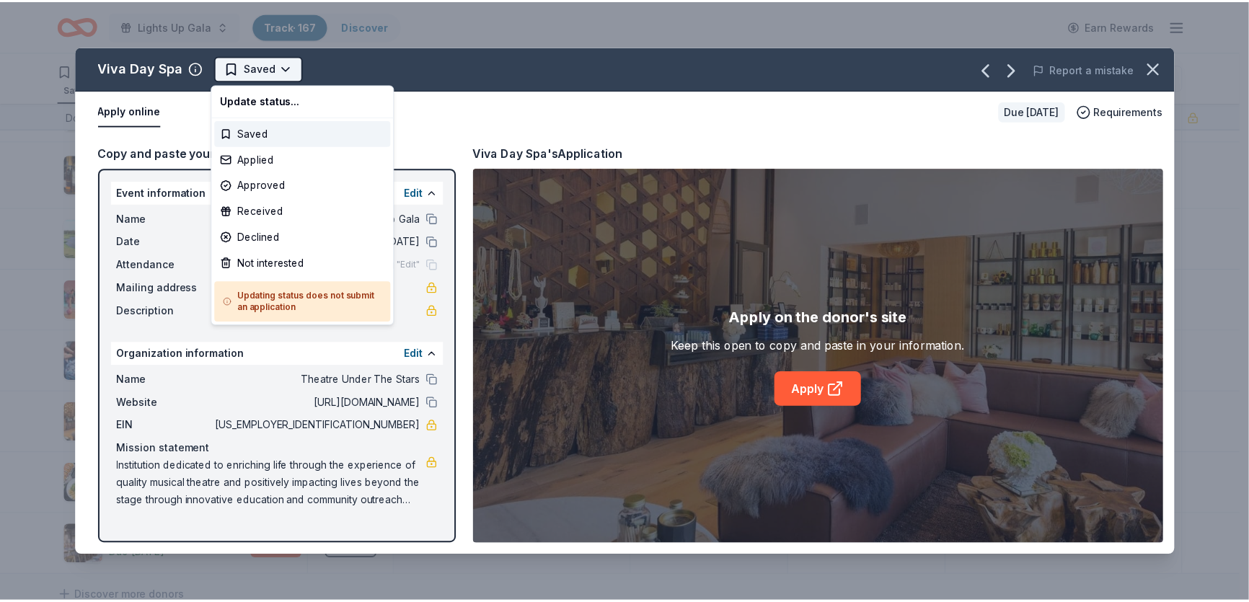
scroll to position [0, 0]
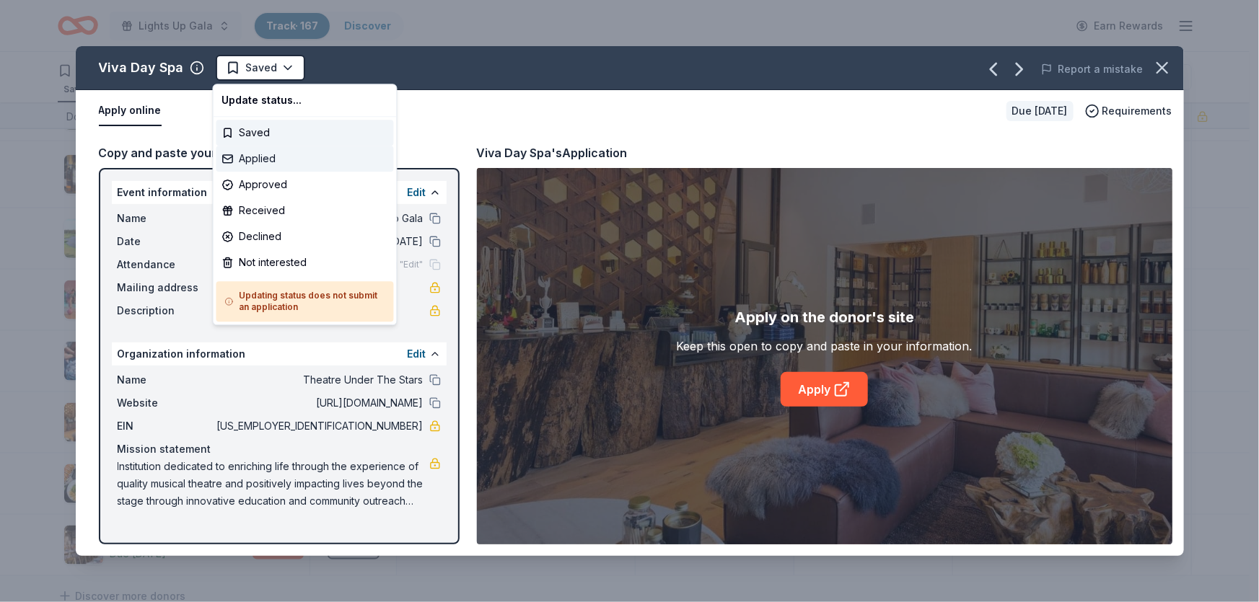
click at [297, 156] on div "Applied" at bounding box center [304, 159] width 177 height 26
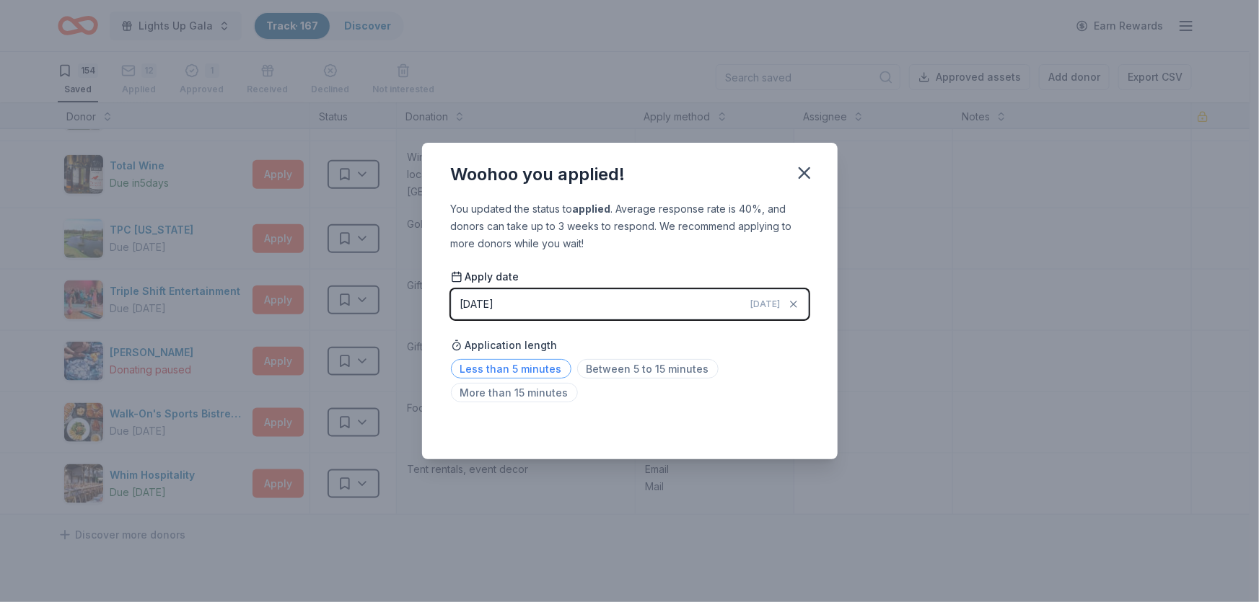
click at [496, 371] on span "Less than 5 minutes" at bounding box center [511, 368] width 120 height 19
click at [804, 178] on icon "button" at bounding box center [804, 173] width 20 height 20
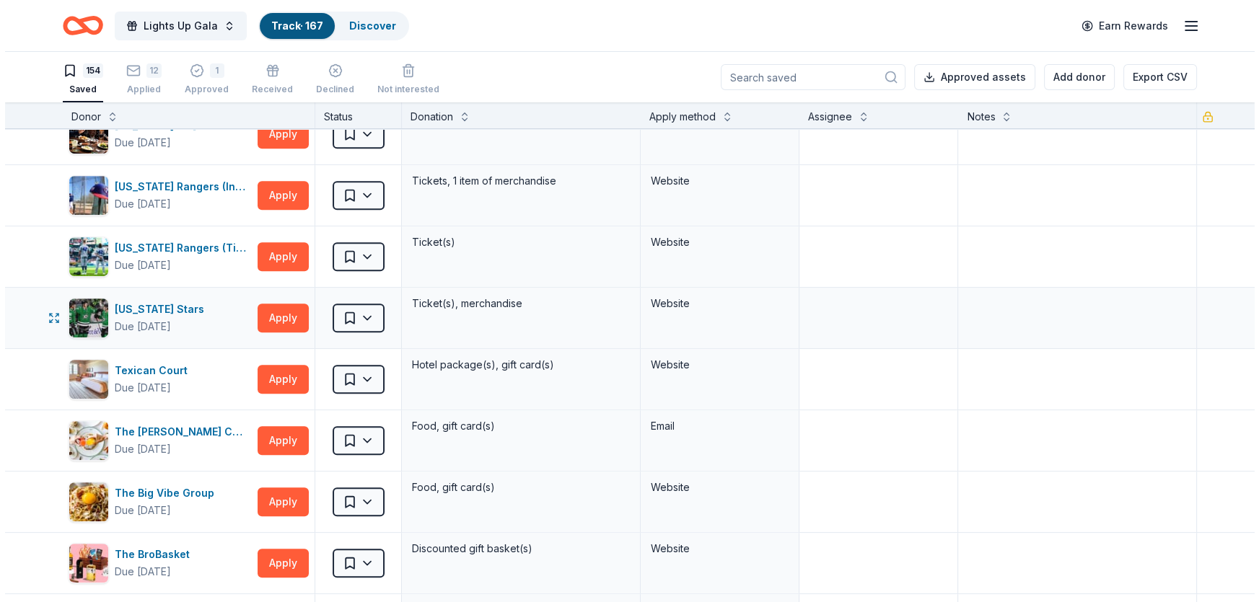
scroll to position [9200, 0]
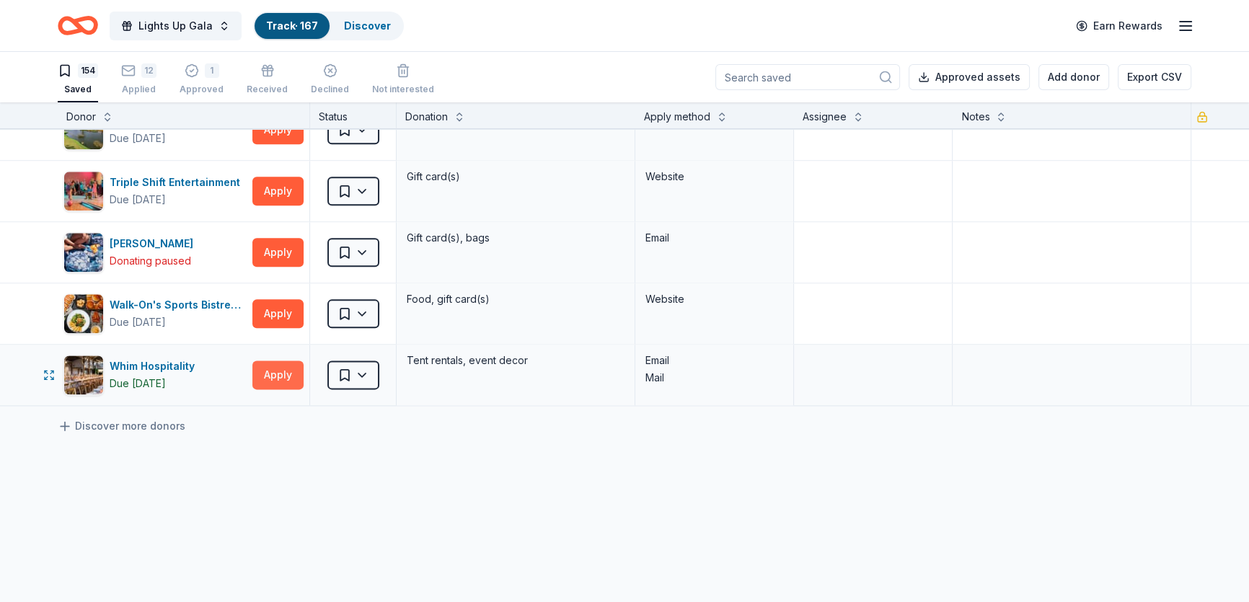
click at [275, 366] on button "Apply" at bounding box center [277, 375] width 51 height 29
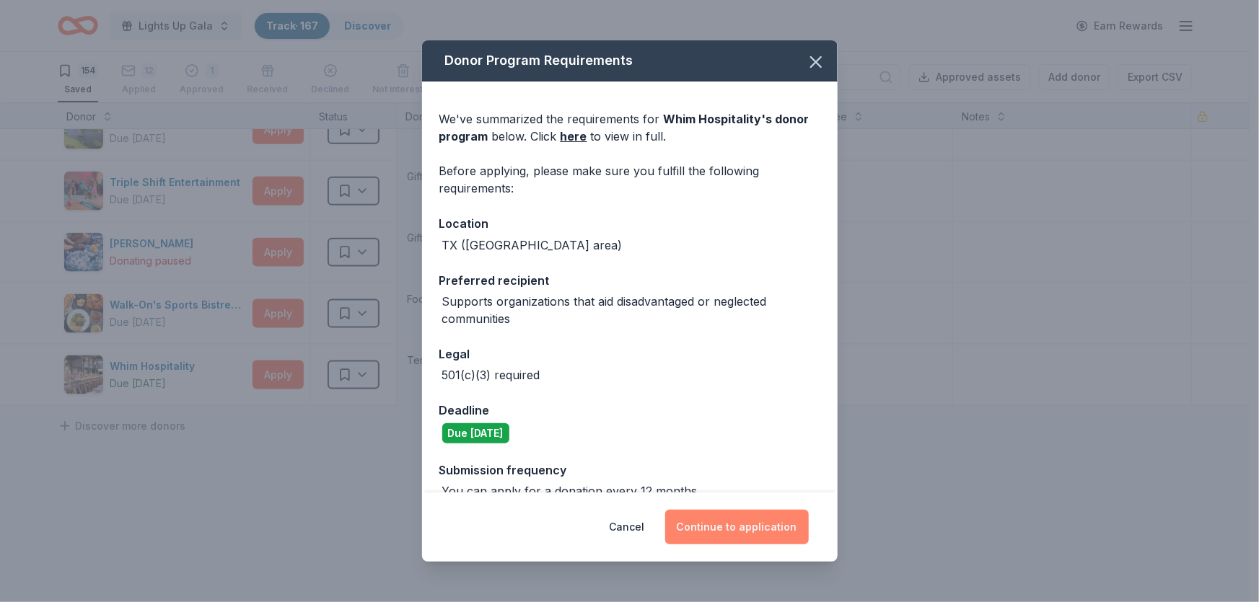
click at [716, 533] on button "Continue to application" at bounding box center [737, 527] width 144 height 35
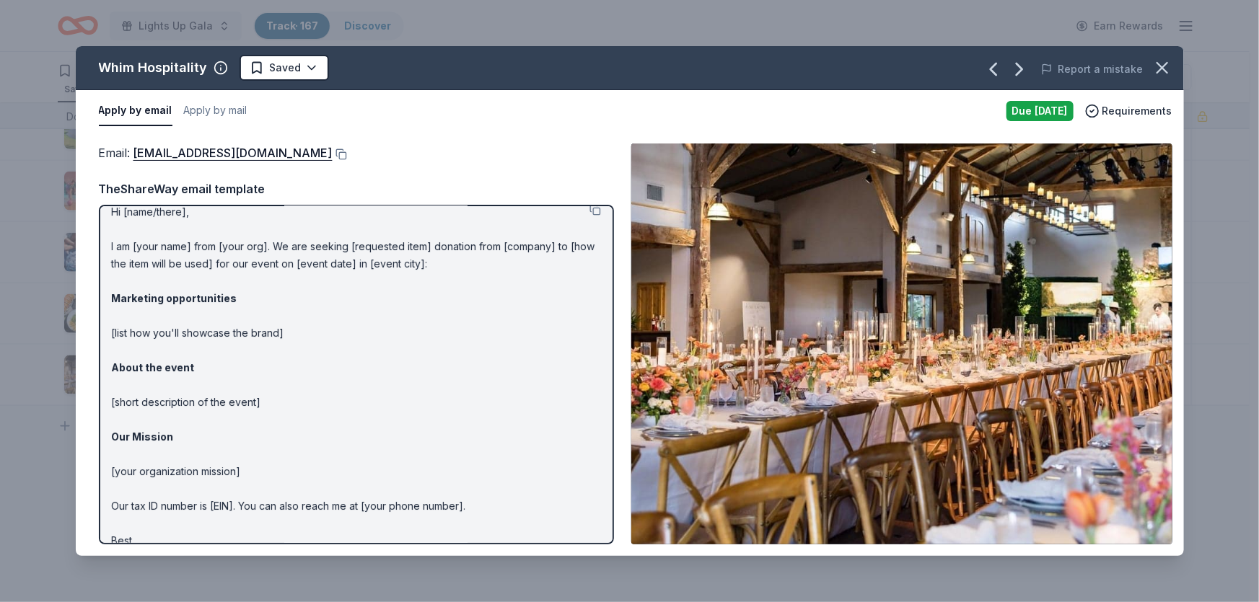
scroll to position [0, 0]
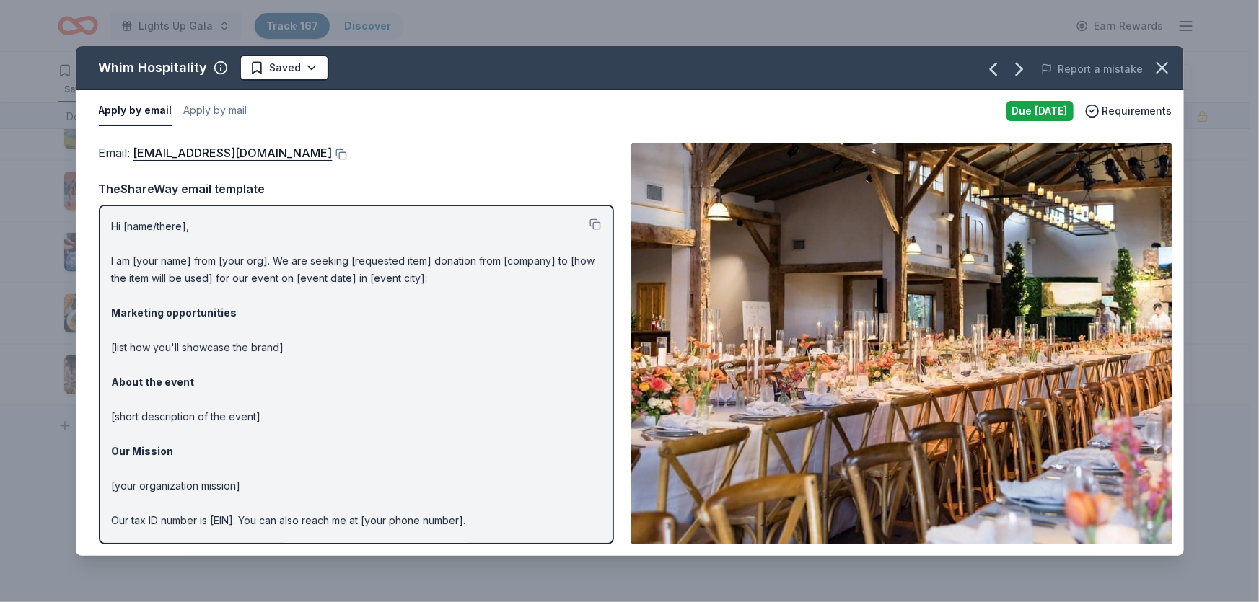
drag, startPoint x: 1153, startPoint y: 74, endPoint x: 191, endPoint y: 192, distance: 968.8
click at [231, 203] on div "Whim Hospitality Saved Report a mistake Apply by email Apply by mail Due tomorr…" at bounding box center [630, 301] width 1108 height 510
click at [143, 67] on div "Whim Hospitality" at bounding box center [153, 67] width 109 height 23
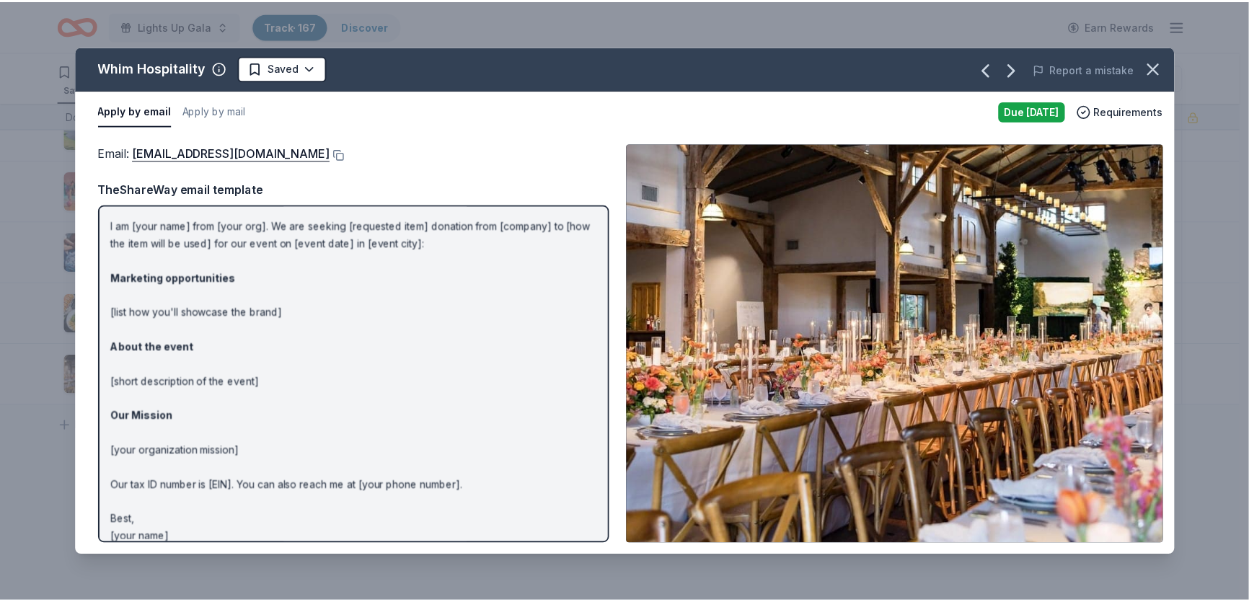
scroll to position [49, 0]
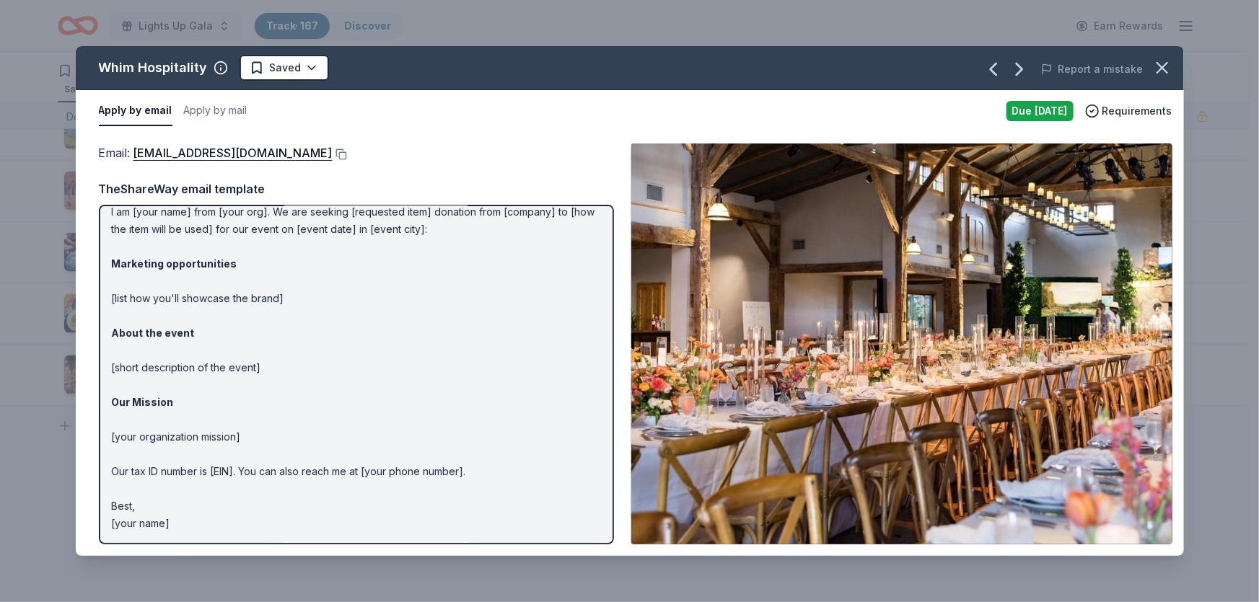
click at [1177, 56] on div "Report a mistake" at bounding box center [967, 69] width 431 height 40
click at [1172, 58] on button "button" at bounding box center [1162, 68] width 32 height 32
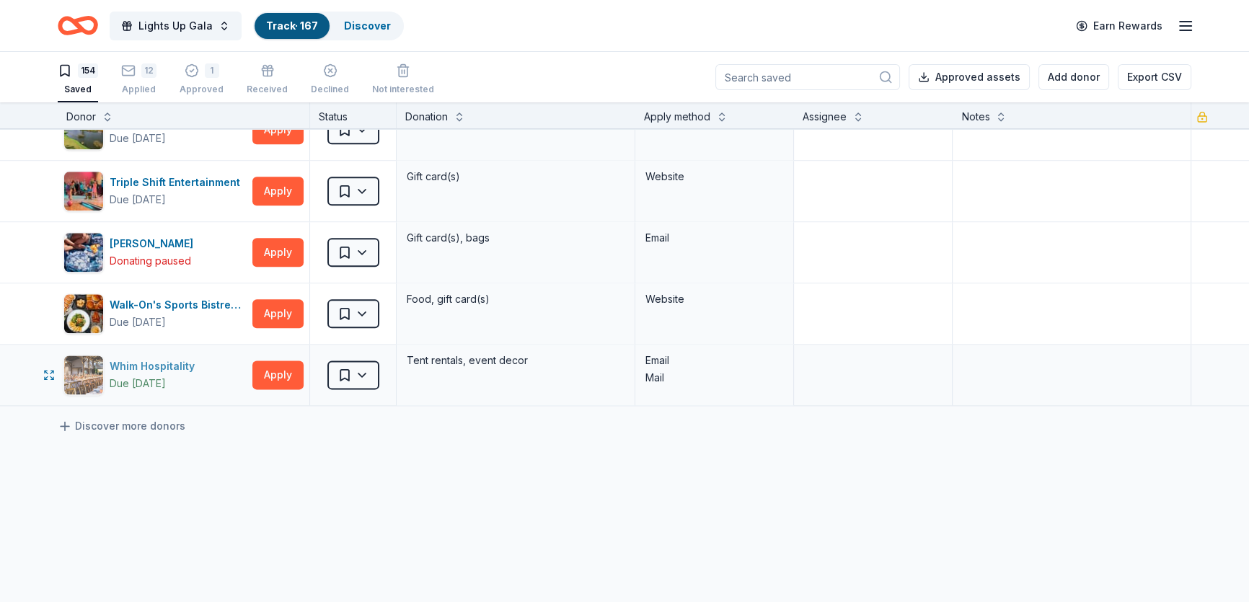
click at [170, 358] on div "Whim Hospitality" at bounding box center [155, 366] width 91 height 17
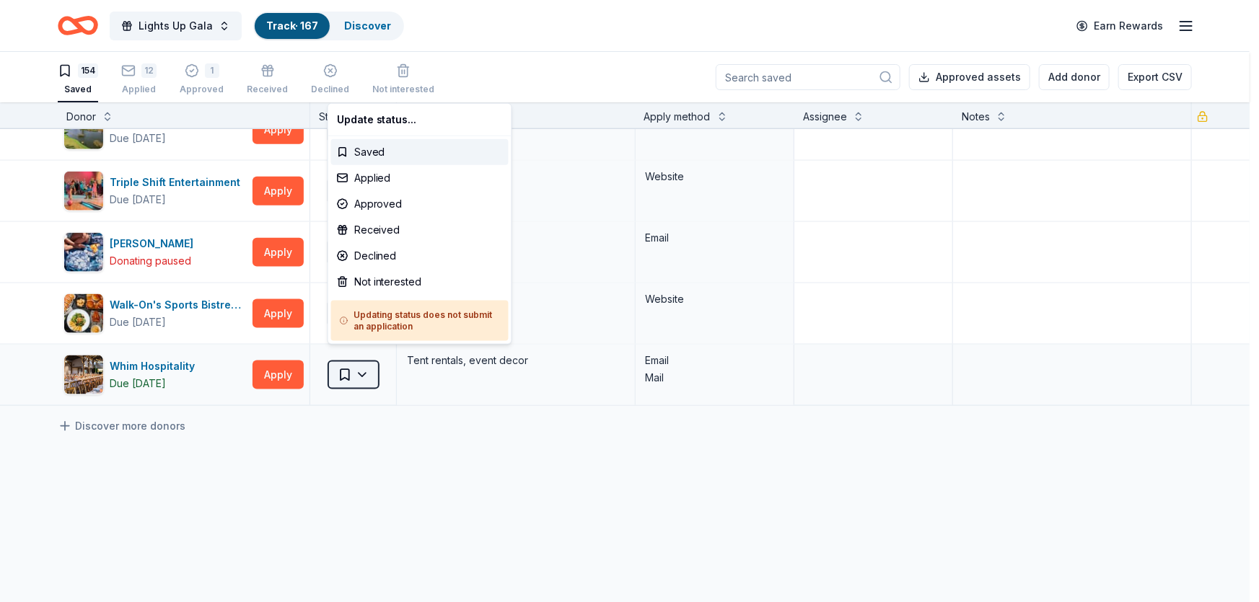
click at [366, 359] on html "Lights Up Gala Track · 167 Discover Earn Rewards 154 Saved 12 Applied 1 Approve…" at bounding box center [629, 301] width 1259 height 602
click at [399, 281] on div "Not interested" at bounding box center [419, 282] width 177 height 26
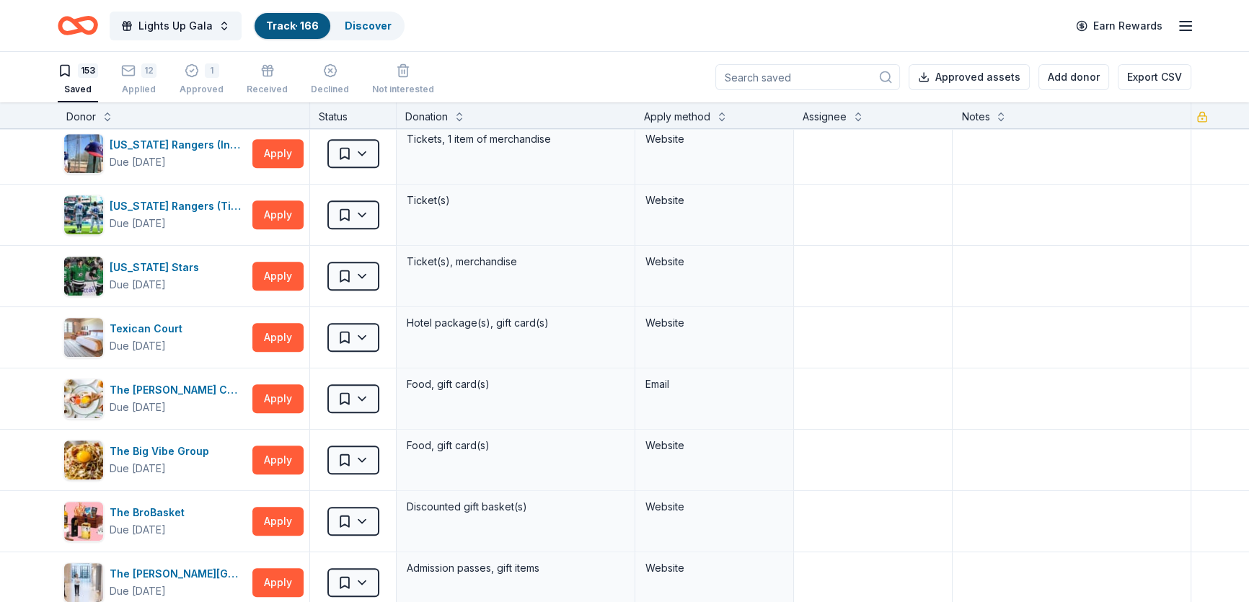
scroll to position [7560, 0]
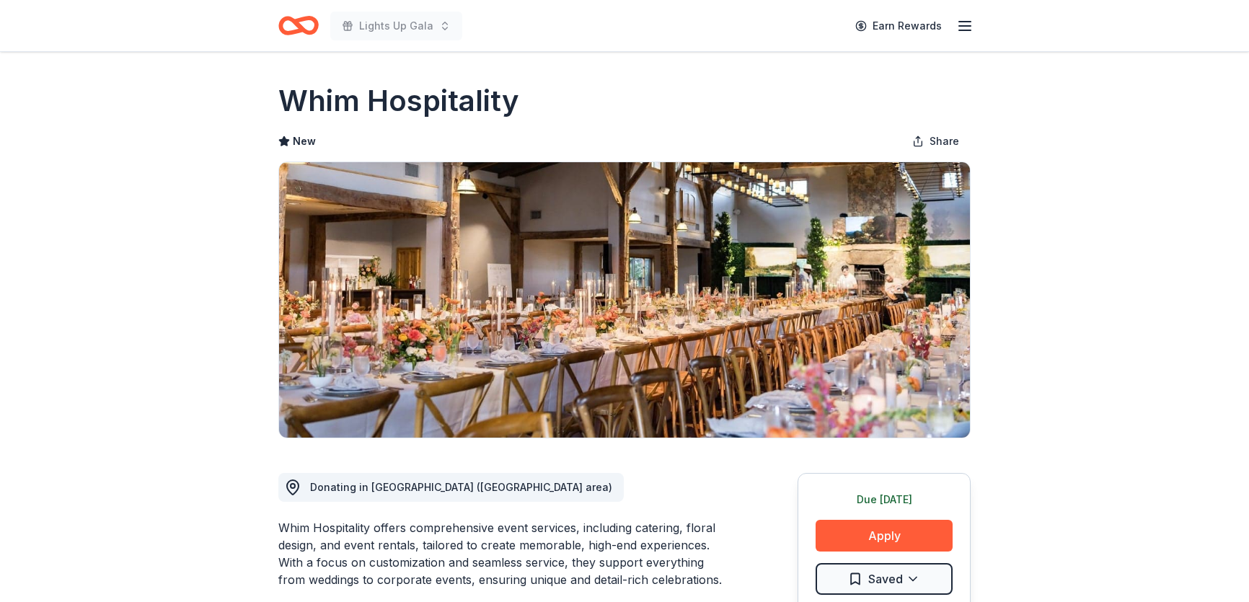
scroll to position [262, 0]
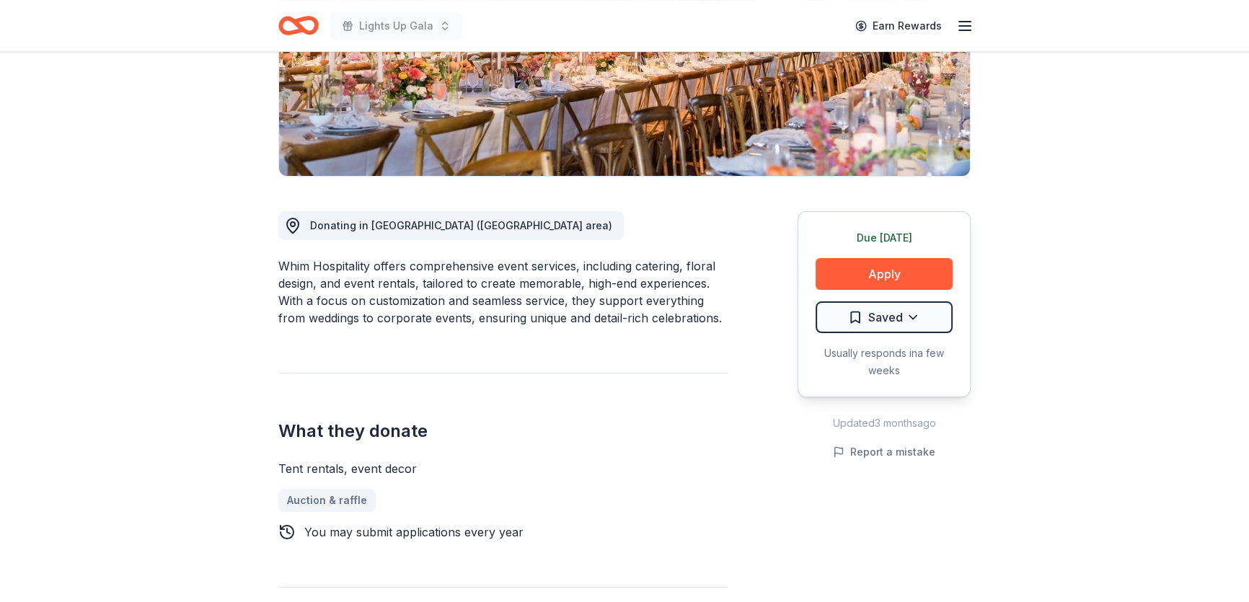
click at [345, 263] on div "Whim Hospitality offers comprehensive event services, including catering, flora…" at bounding box center [503, 292] width 450 height 69
drag, startPoint x: 345, startPoint y: 263, endPoint x: 245, endPoint y: 255, distance: 99.9
click at [307, 273] on div "Whim Hospitality offers comprehensive event services, including catering, flora…" at bounding box center [503, 292] width 450 height 69
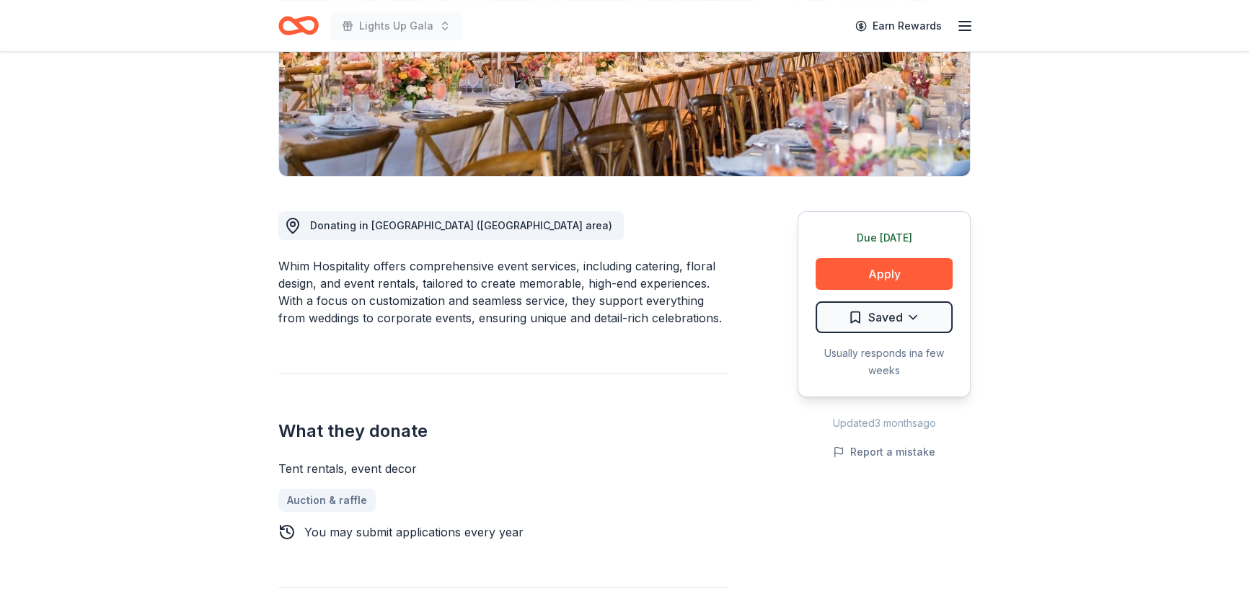
click at [307, 273] on div "Whim Hospitality offers comprehensive event services, including catering, flora…" at bounding box center [503, 292] width 450 height 69
